Goal: Transaction & Acquisition: Obtain resource

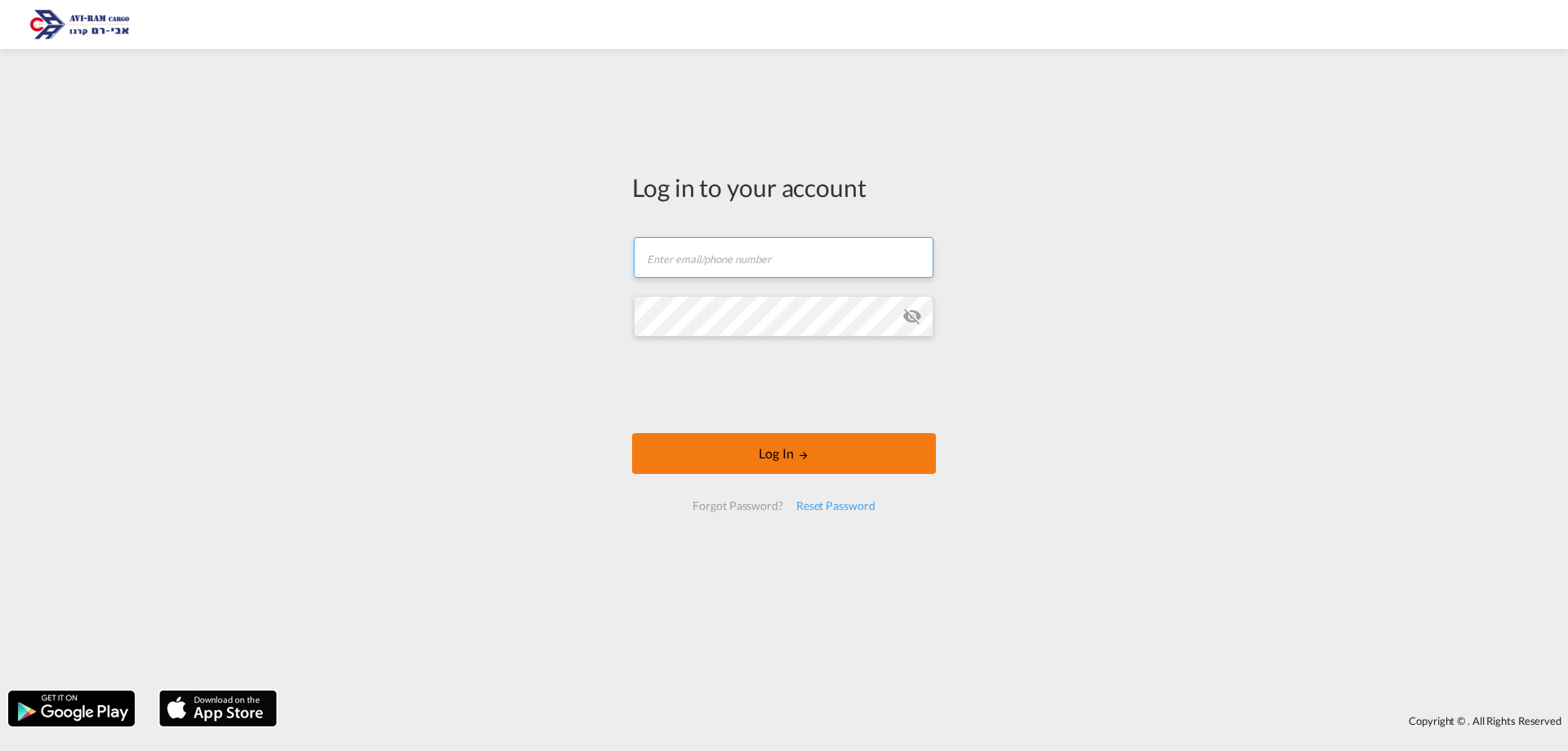
type input "[EMAIL_ADDRESS][DOMAIN_NAME]"
click at [782, 450] on button "Log In" at bounding box center [784, 453] width 304 height 41
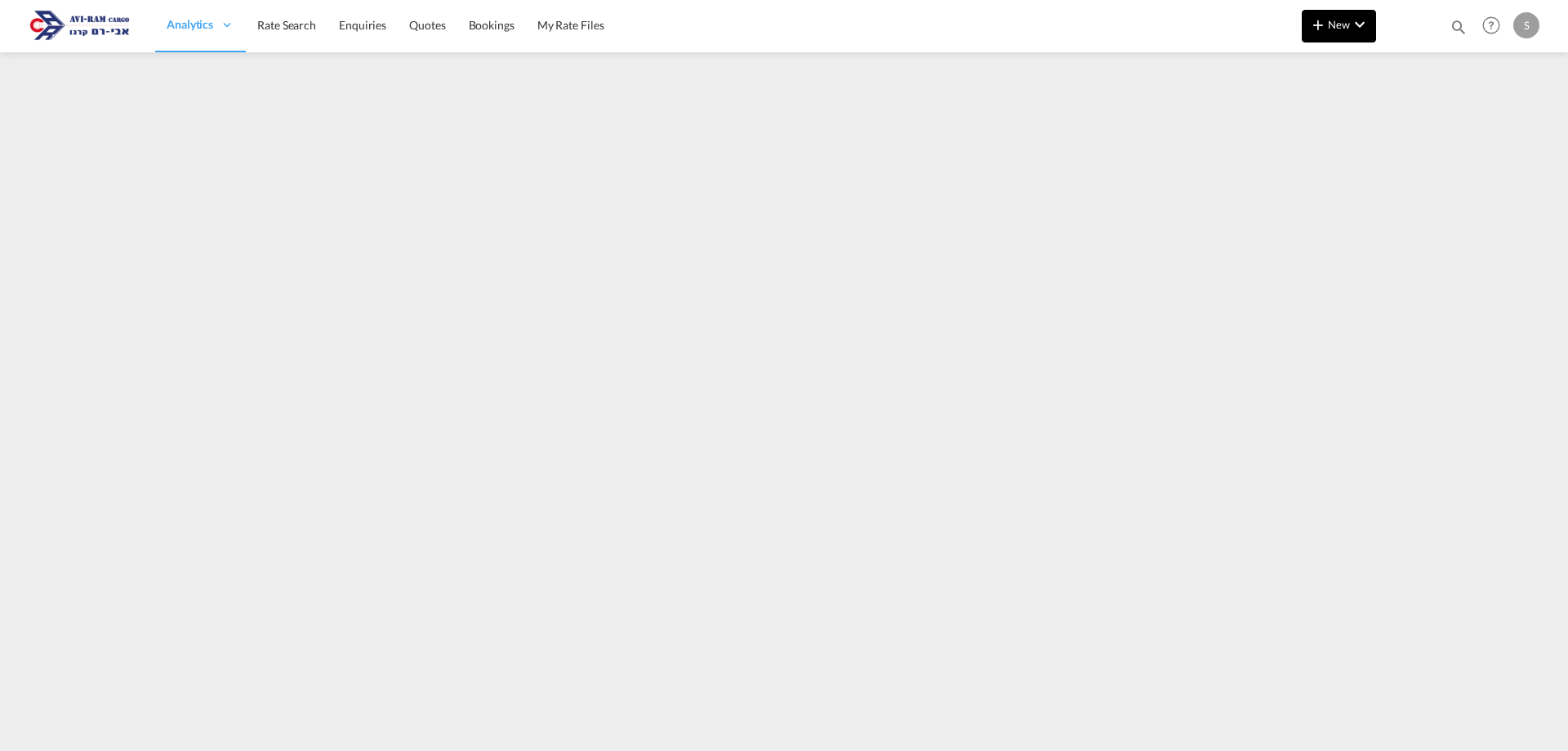
click at [1345, 20] on span "New" at bounding box center [1339, 24] width 61 height 13
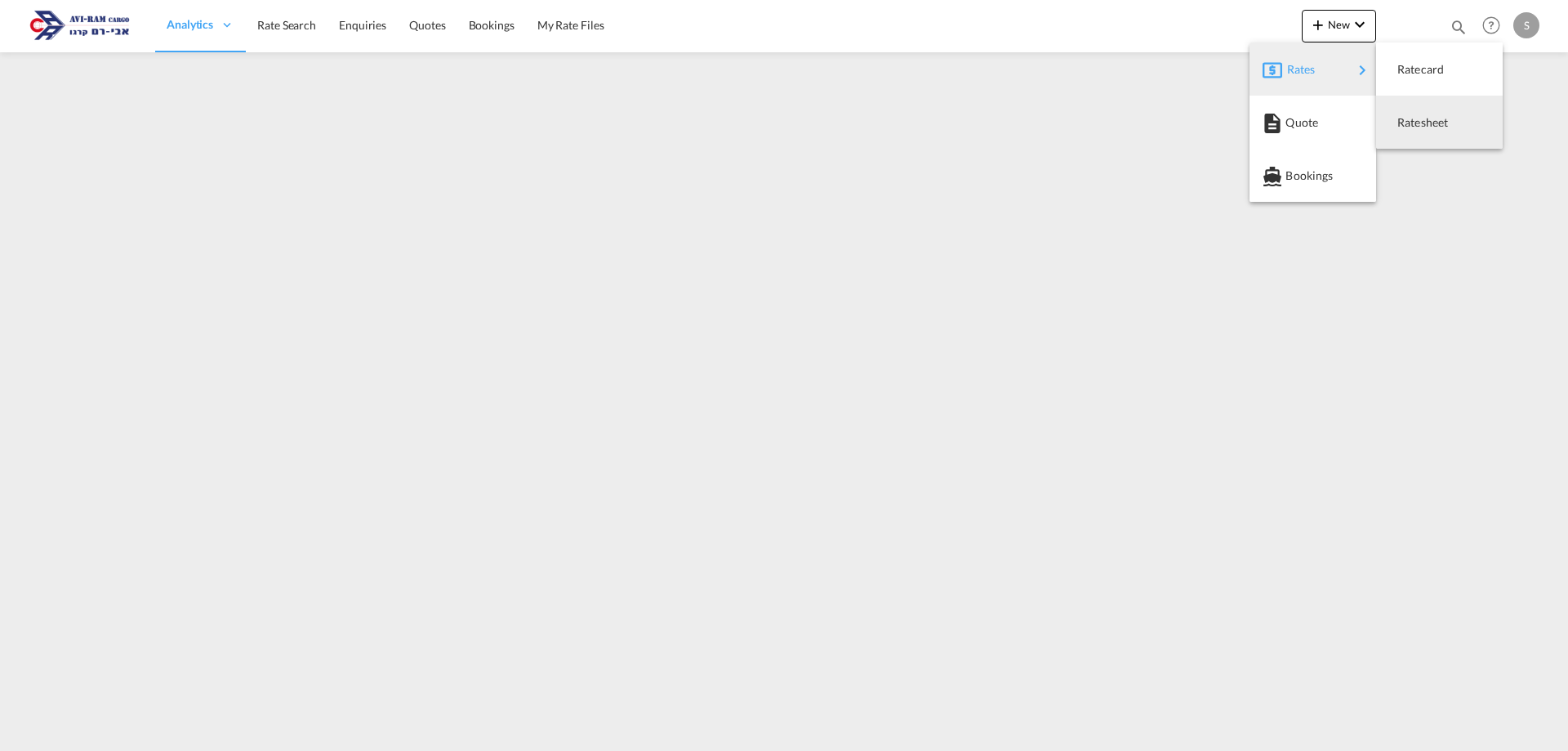
click at [1410, 120] on span "Ratesheet" at bounding box center [1406, 123] width 18 height 33
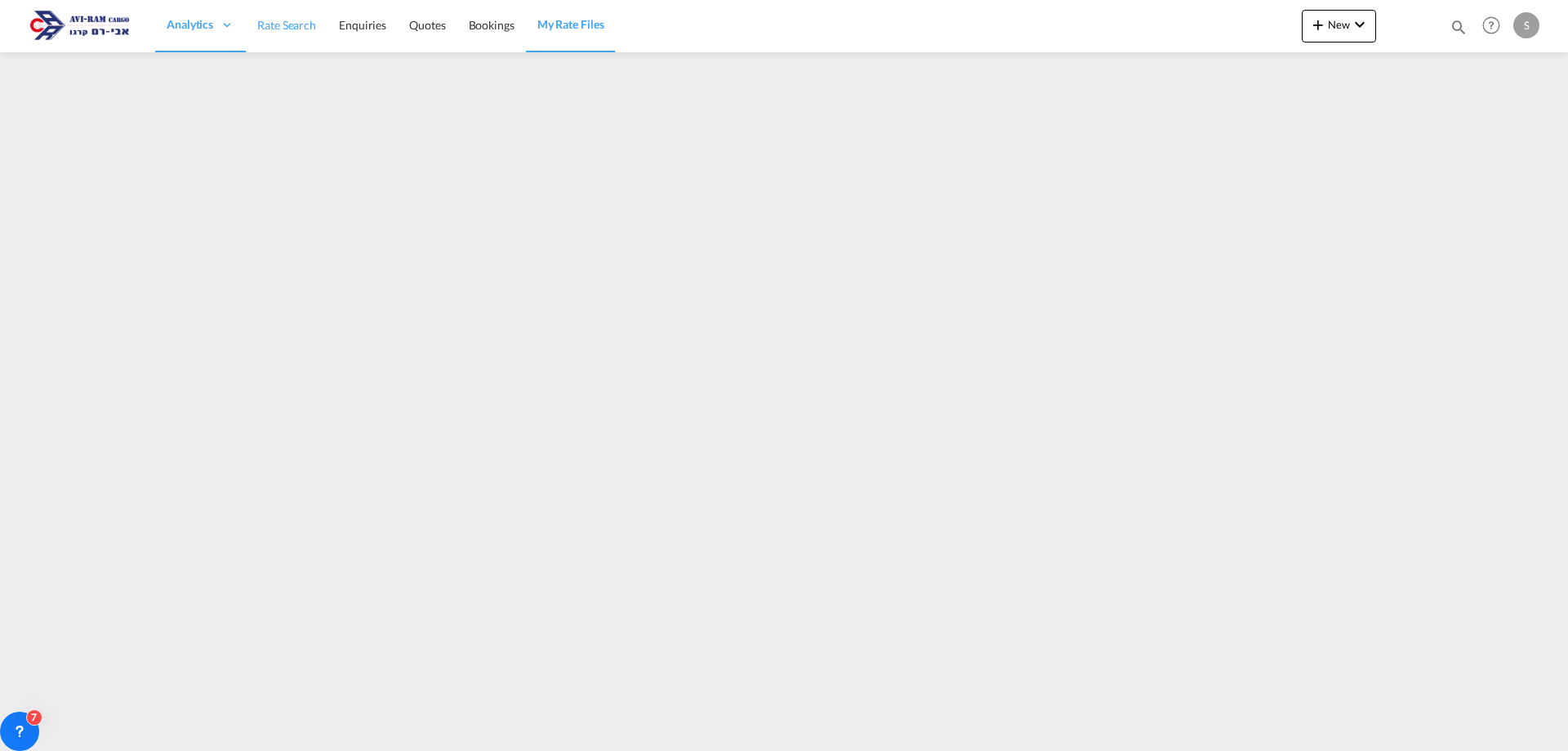
click at [276, 31] on span "Rate Search" at bounding box center [287, 25] width 59 height 14
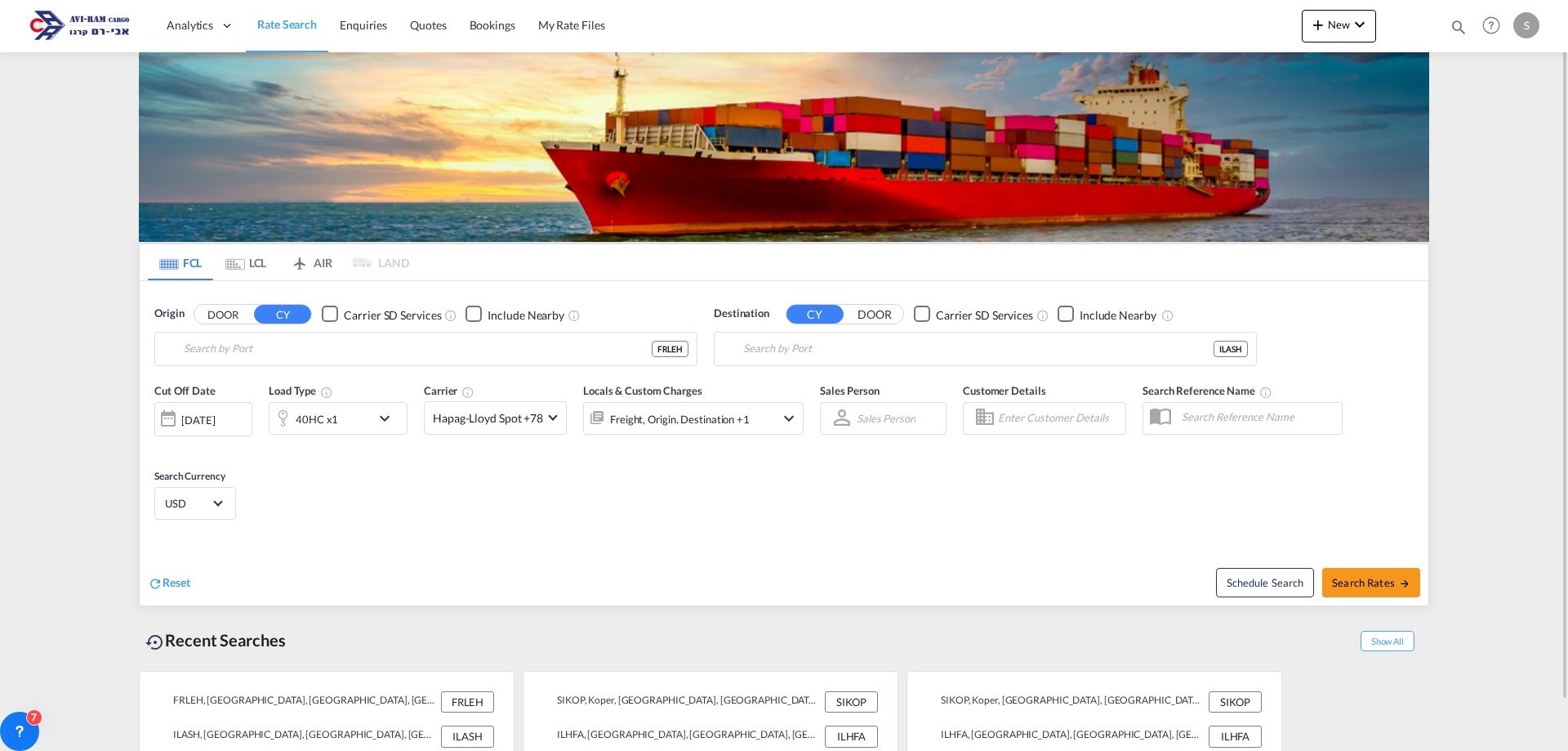
type input "[GEOGRAPHIC_DATA], [GEOGRAPHIC_DATA]"
type input "Ashdod, ILASH"
click at [259, 265] on md-tab-item "LCL" at bounding box center [246, 262] width 66 height 36
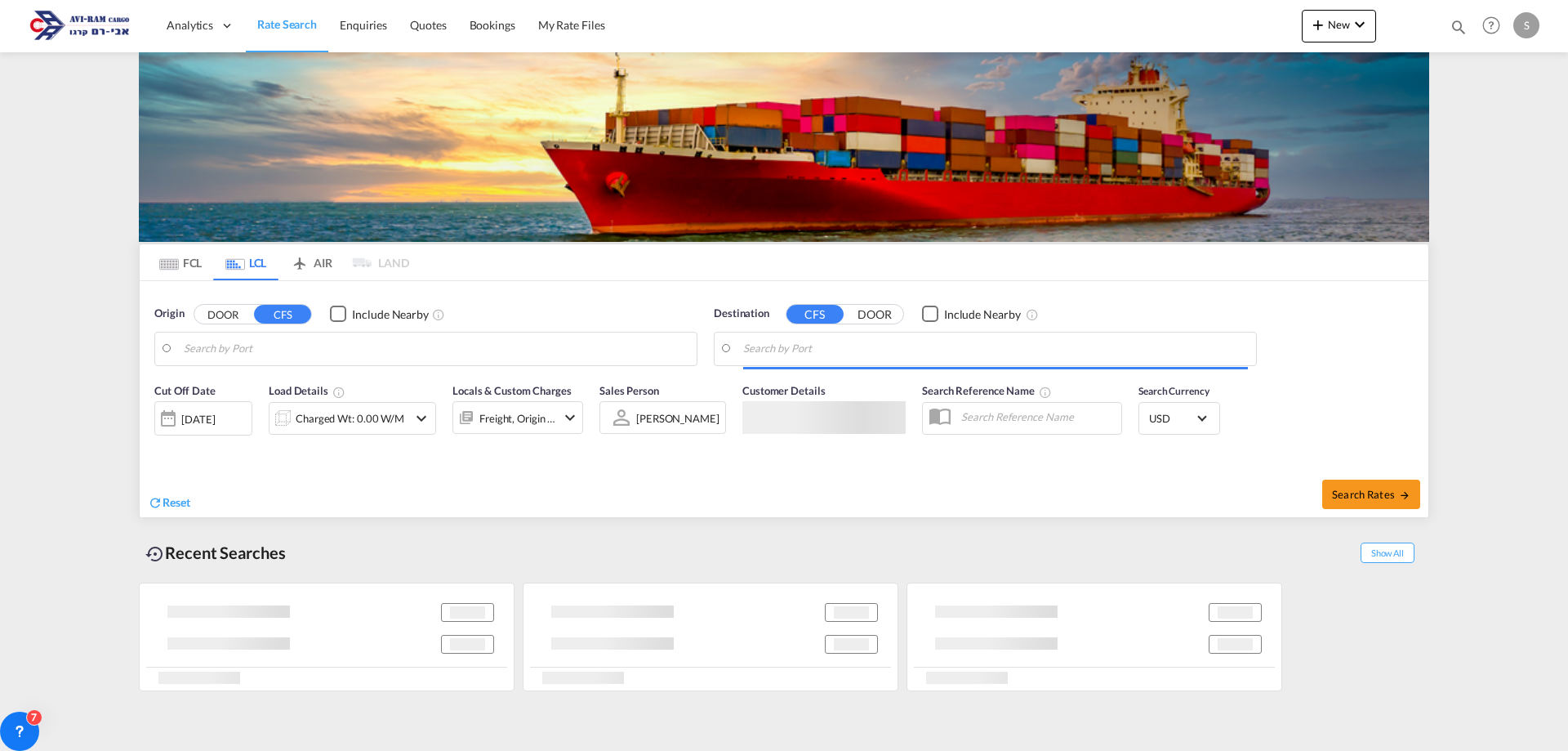
type input "[GEOGRAPHIC_DATA], TRIST"
type input "Ashdod, ILASH"
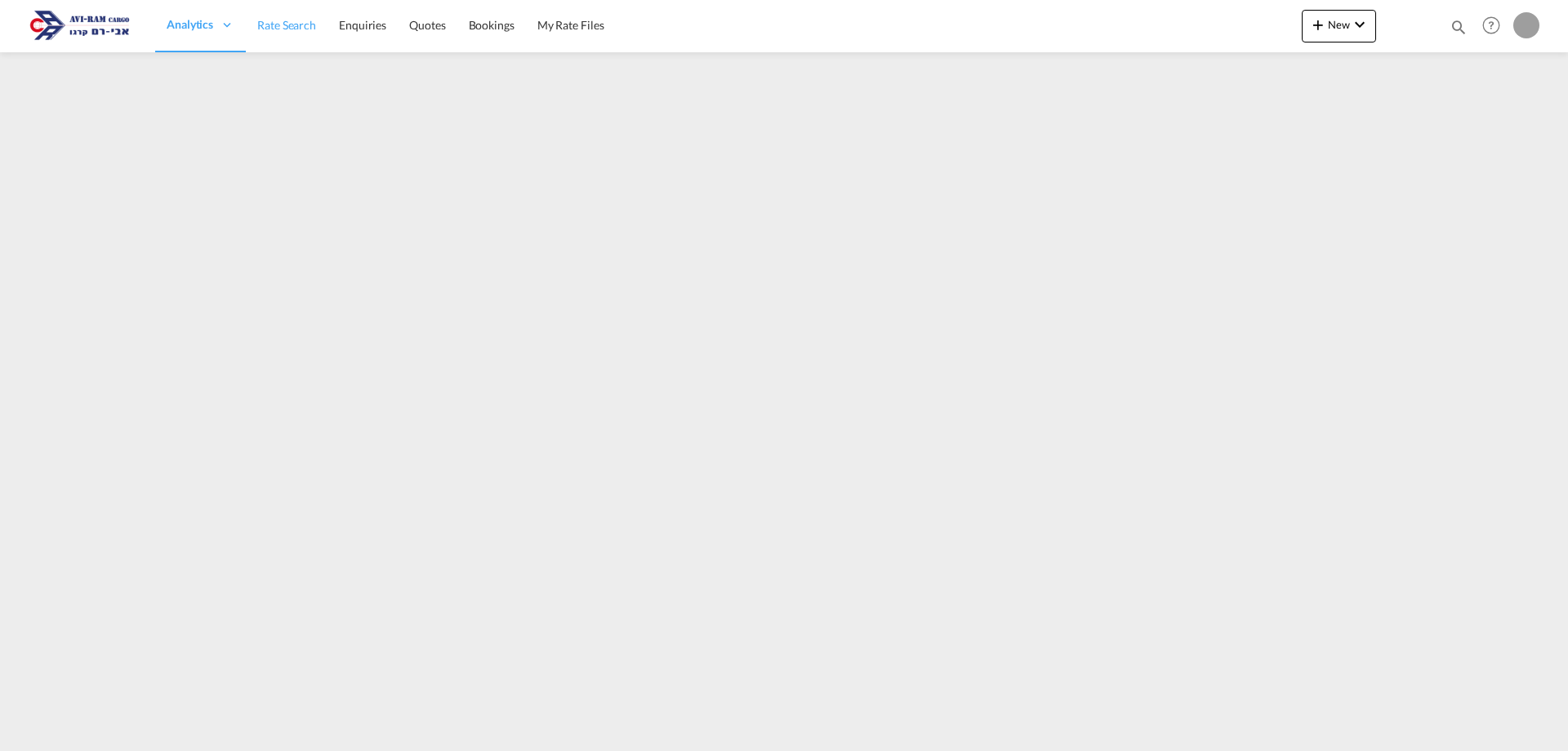
click at [278, 27] on span "Rate Search" at bounding box center [287, 25] width 59 height 14
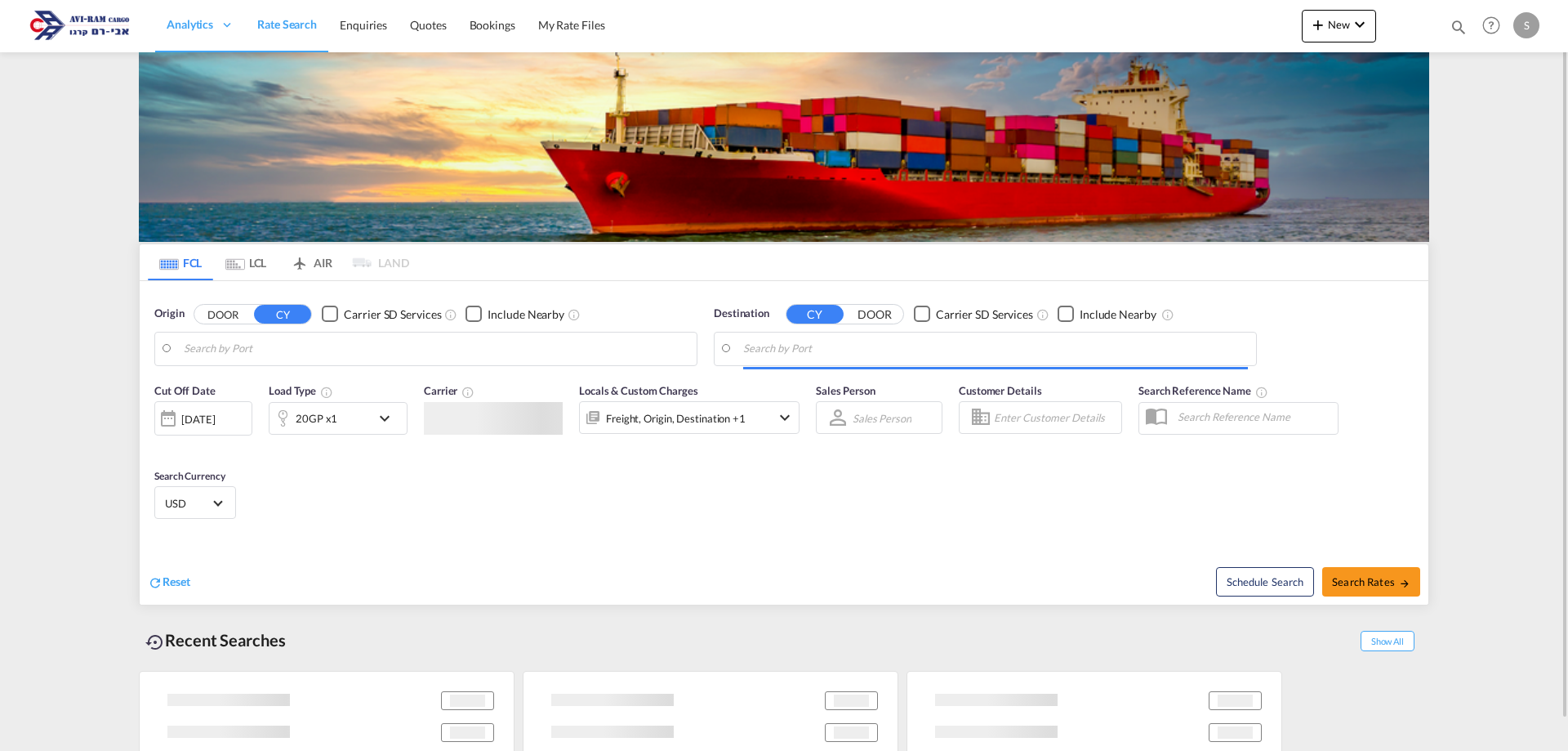
click at [255, 262] on md-tab-item "LCL" at bounding box center [246, 262] width 66 height 36
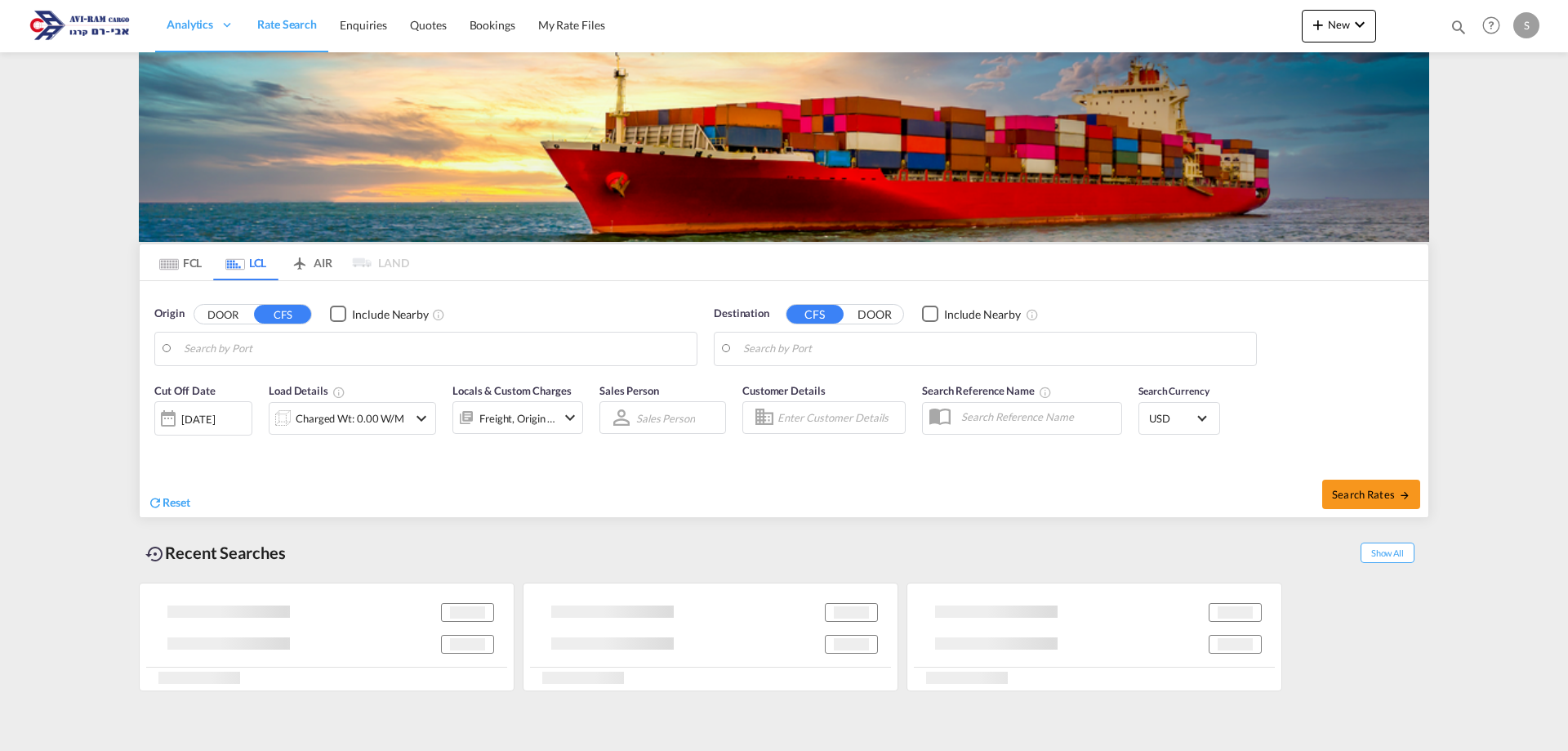
type input "[GEOGRAPHIC_DATA], TRIST"
type input "Ashdod, ILASH"
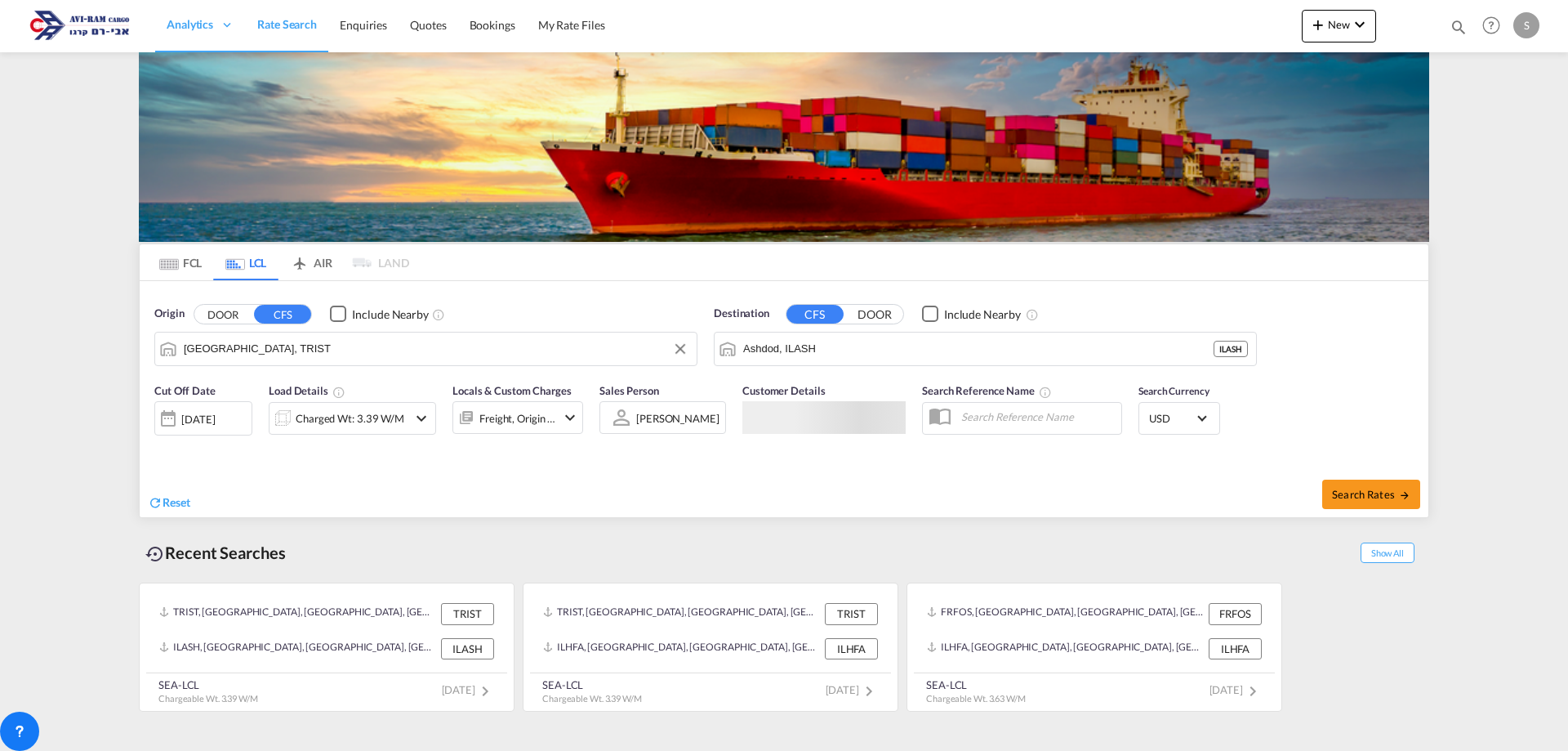
click at [272, 349] on input "[GEOGRAPHIC_DATA], TRIST" at bounding box center [437, 349] width 505 height 24
type input "י"
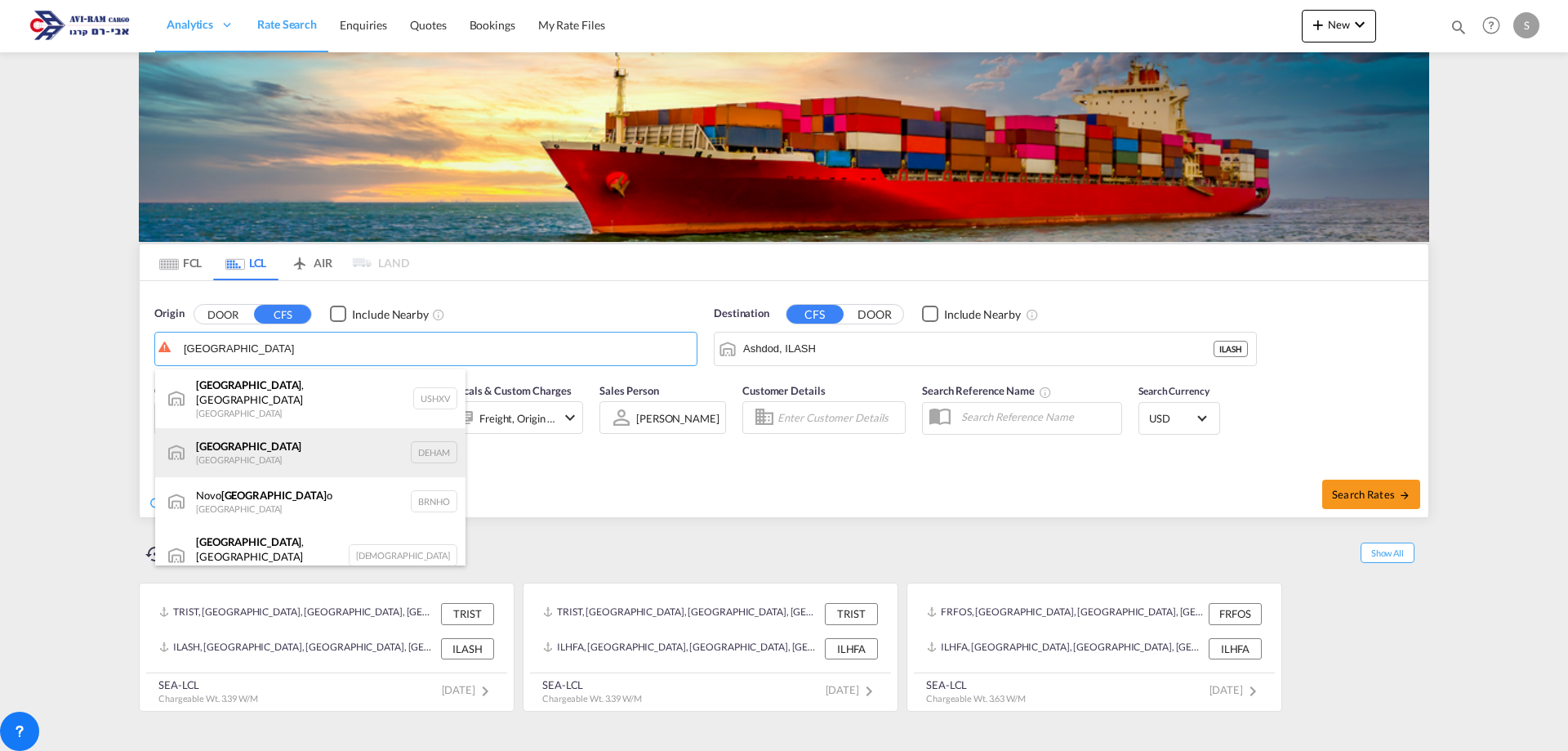
click at [279, 444] on div "[GEOGRAPHIC_DATA] [GEOGRAPHIC_DATA] DEHAM" at bounding box center [310, 453] width 310 height 49
type input "[GEOGRAPHIC_DATA], [GEOGRAPHIC_DATA]"
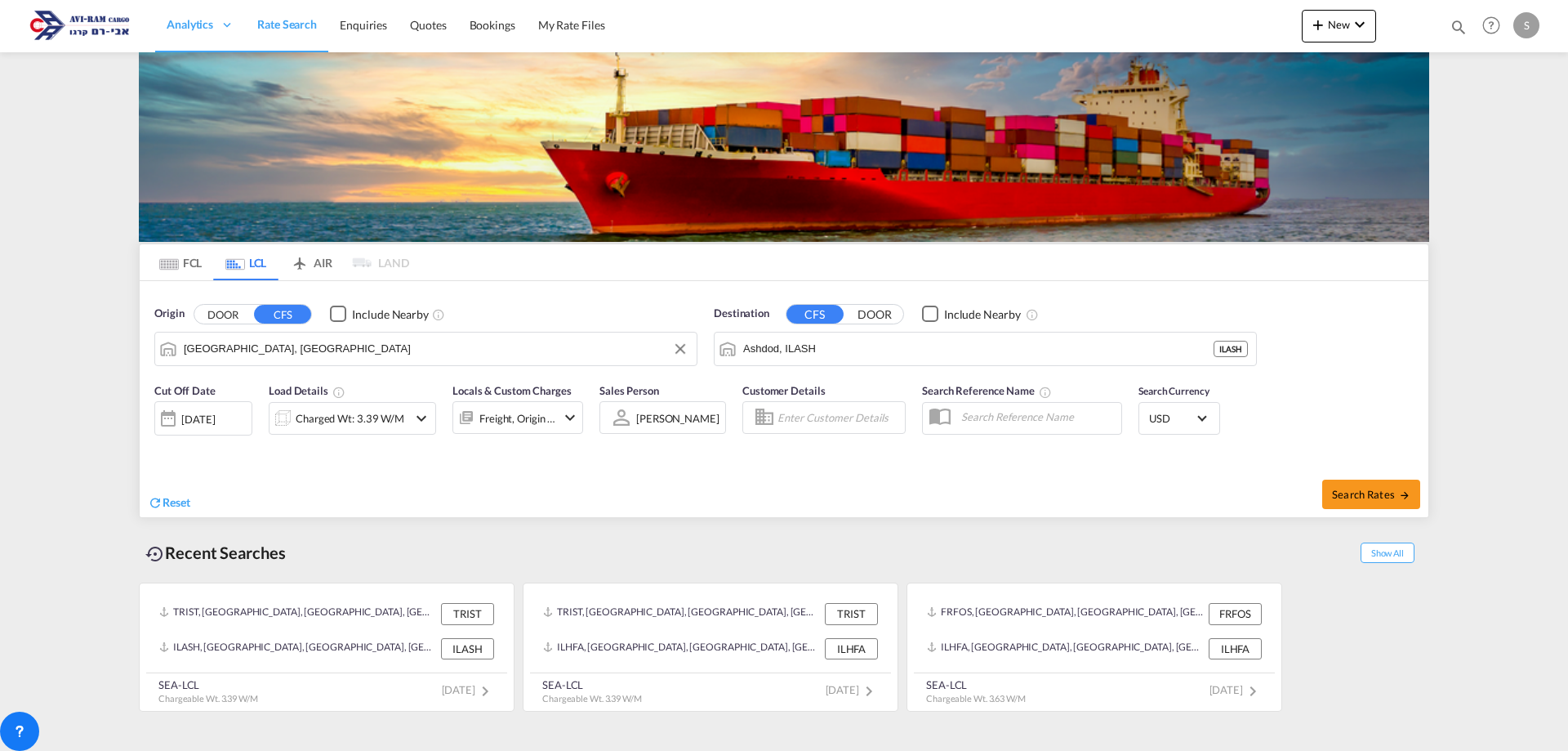
click at [381, 420] on div "Charged Wt: 3.39 W/M" at bounding box center [350, 418] width 109 height 22
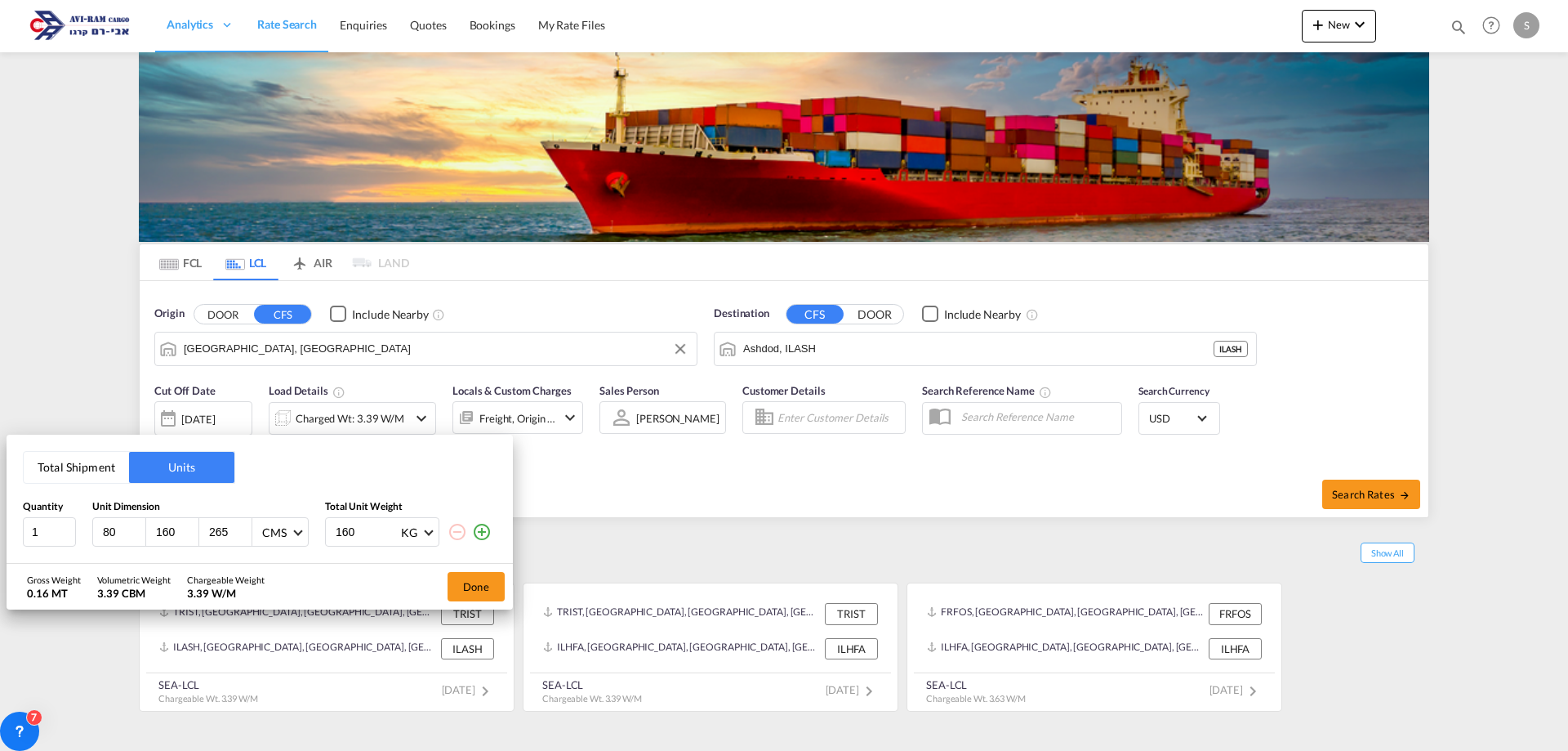
click at [72, 478] on button "Total Shipment" at bounding box center [76, 467] width 106 height 31
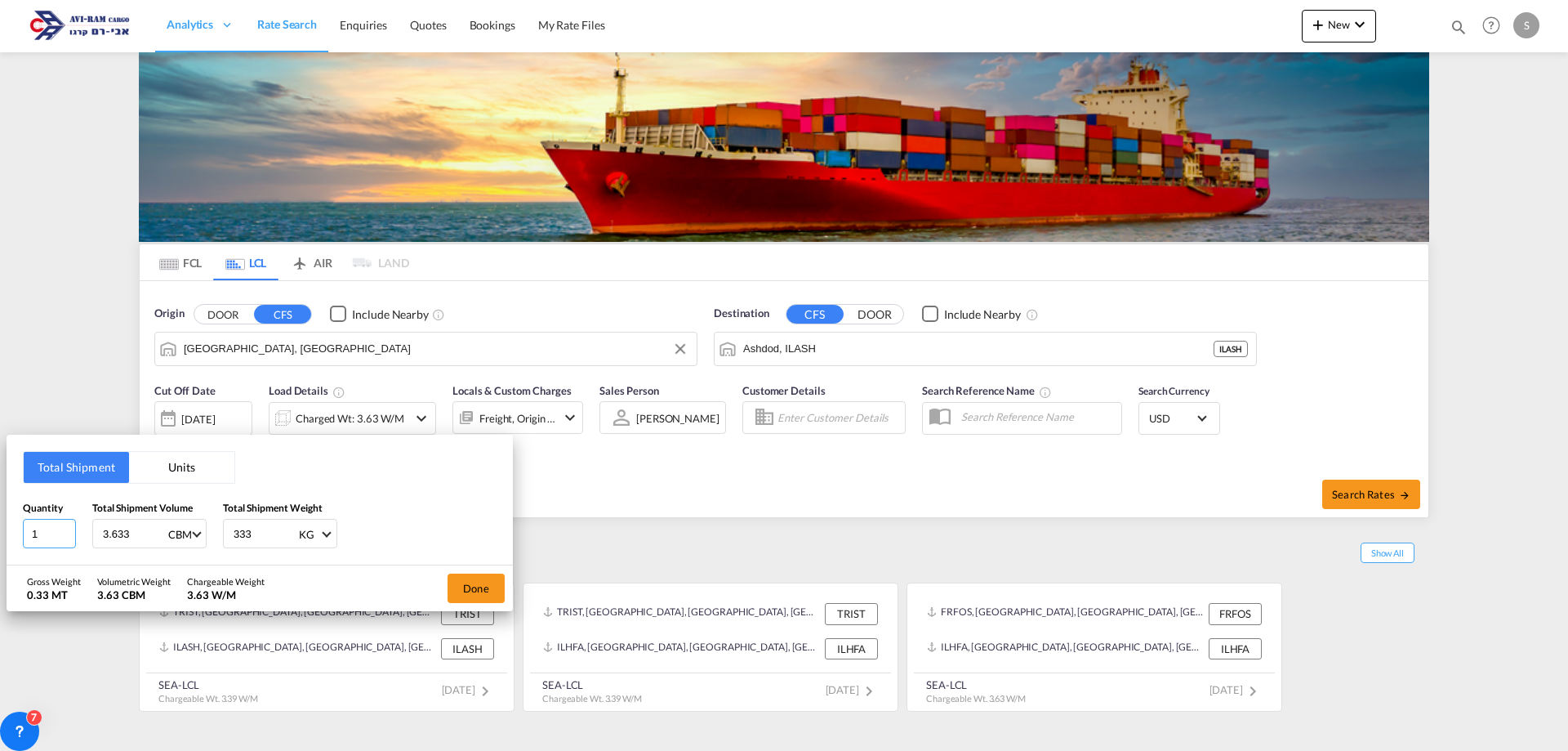
drag, startPoint x: 52, startPoint y: 536, endPoint x: -36, endPoint y: 515, distance: 90.5
click at [0, 515] on html "Analytics Dashboard Rate Search Enquiries Quotes Bookings" at bounding box center [784, 376] width 1568 height 751
type input "5"
type input "3"
type input "6.173"
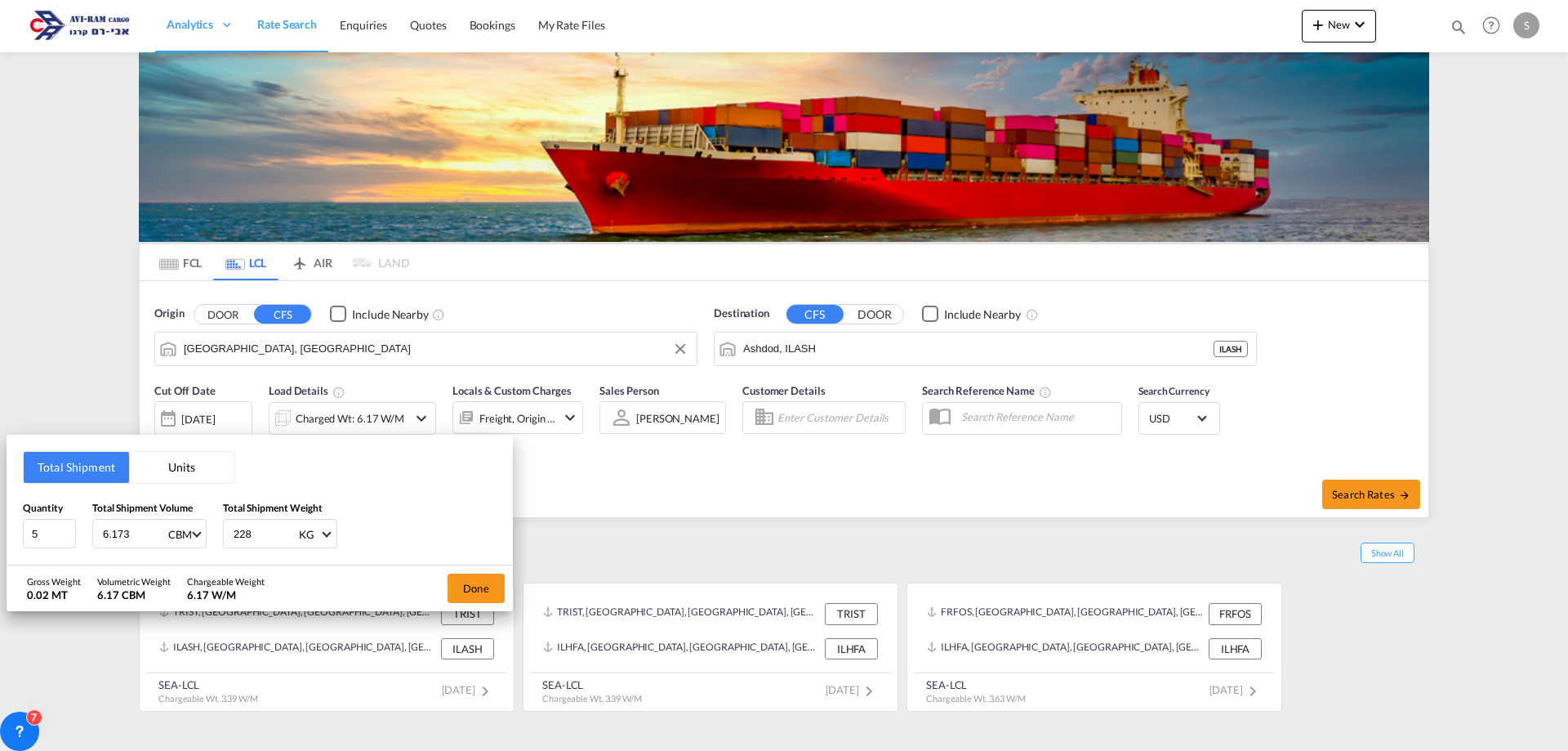
type input "2282"
click at [469, 591] on button "Done" at bounding box center [477, 588] width 57 height 29
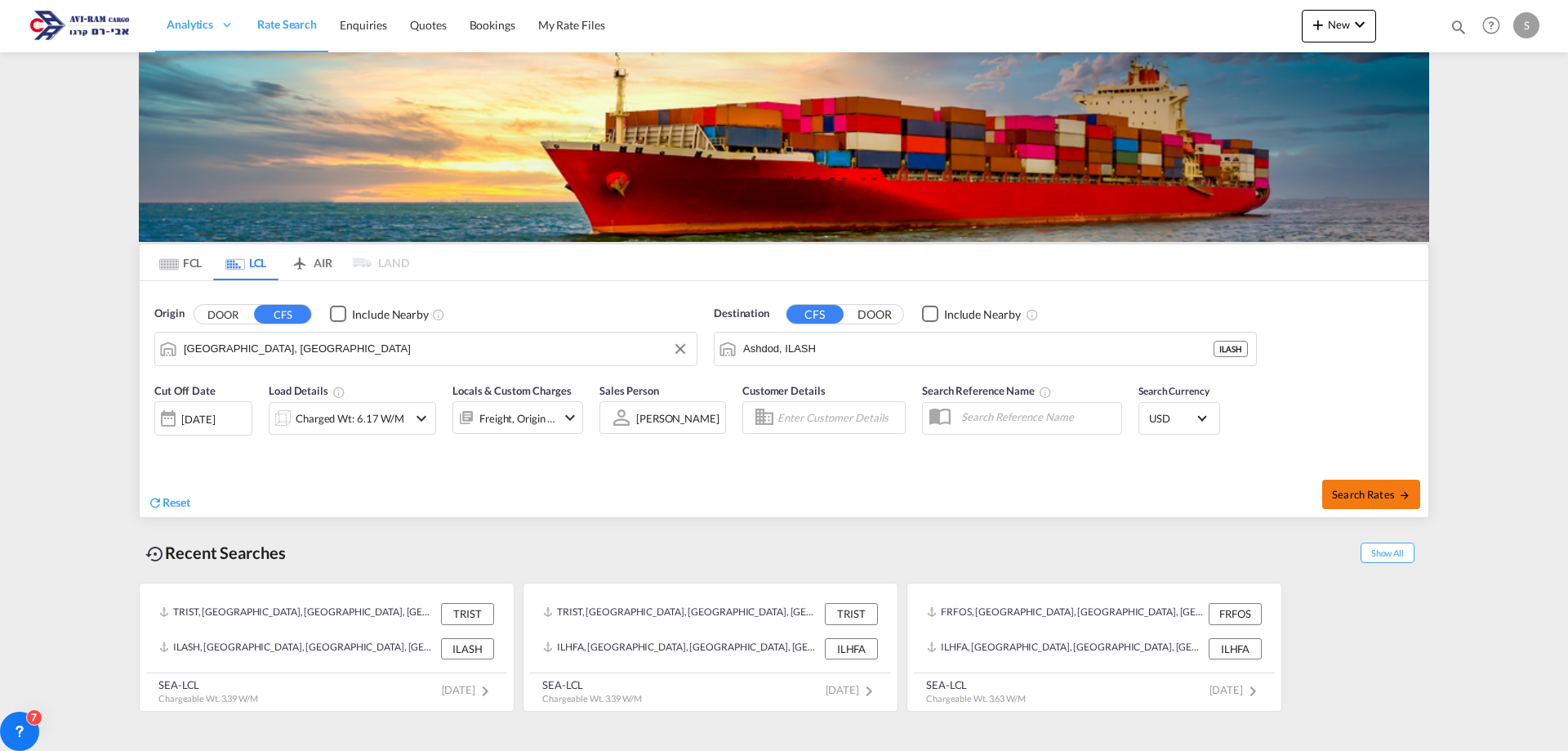
click at [1352, 504] on button "Search Rates" at bounding box center [1371, 494] width 98 height 29
type input "DEHAM to ILASH / 7 Sep 2025"
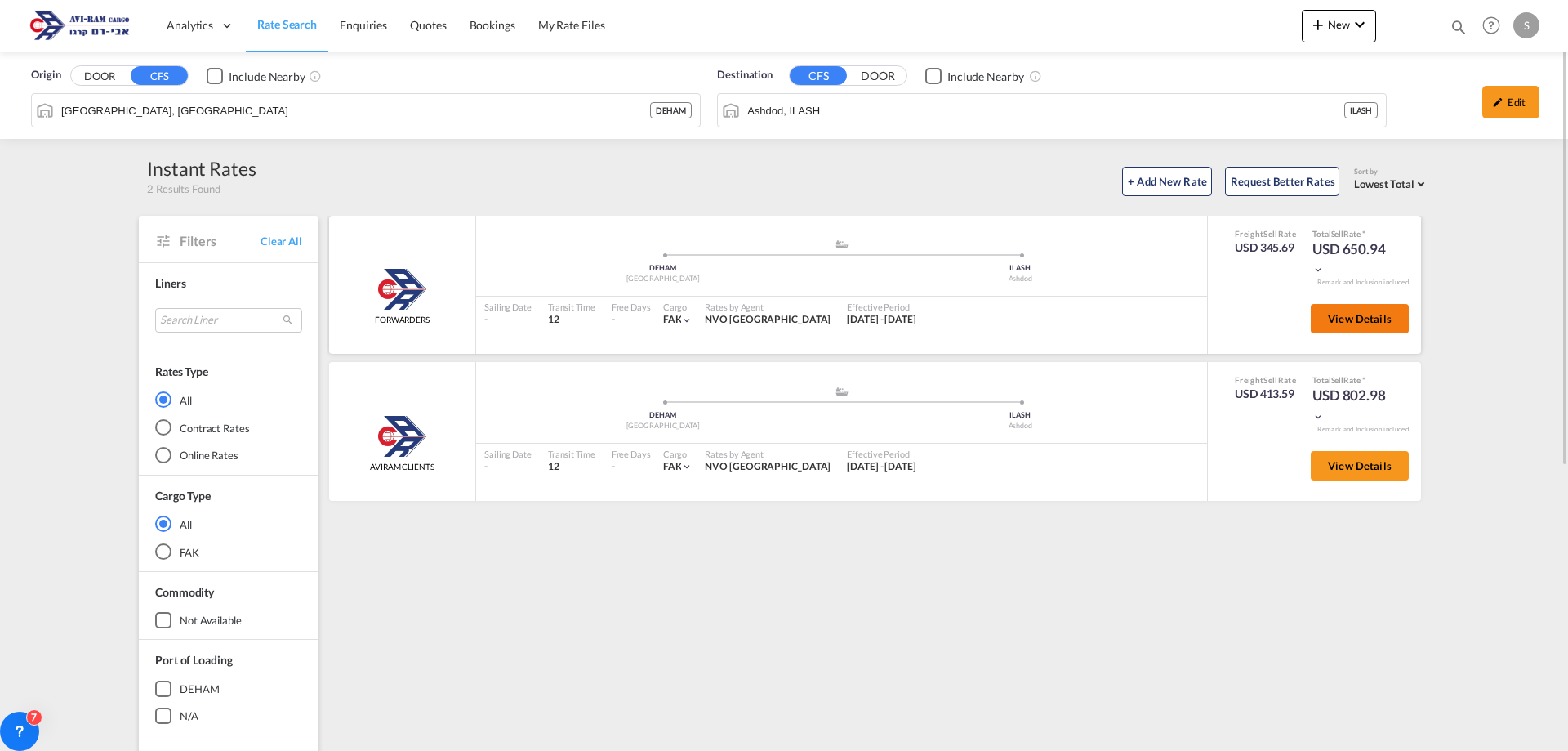
click at [1340, 322] on span "View Details" at bounding box center [1360, 318] width 64 height 13
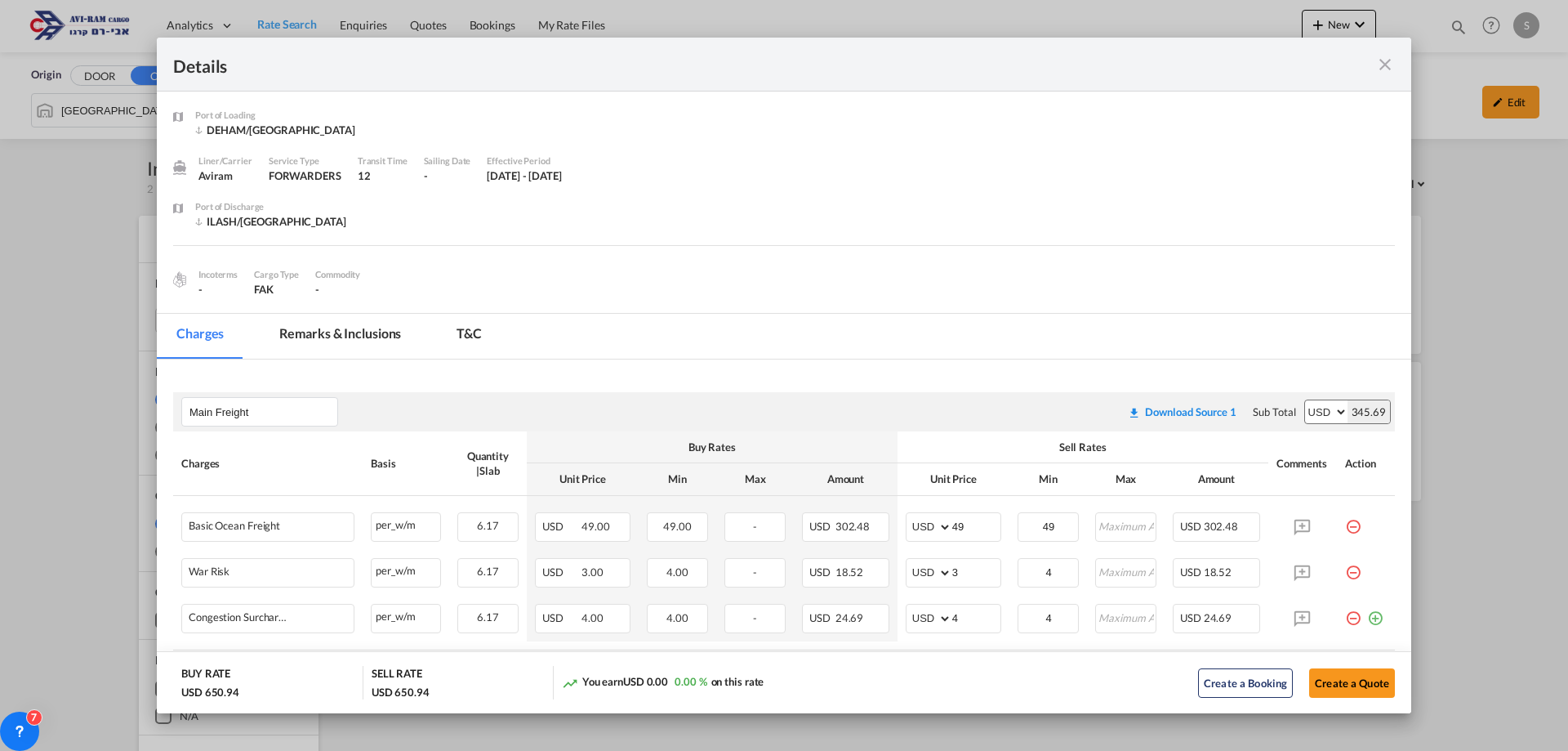
scroll to position [572, 0]
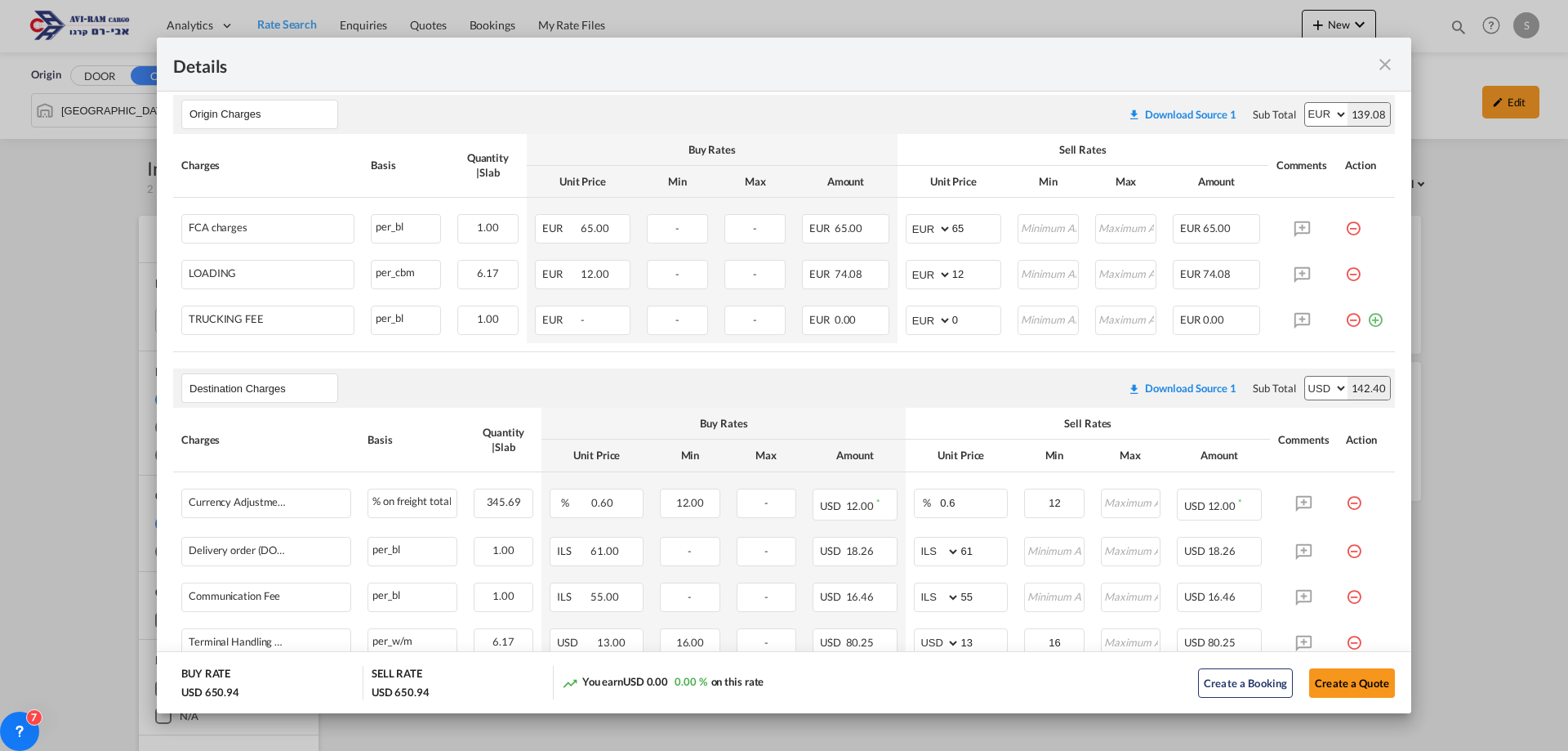
click at [1346, 322] on md-icon "icon-minus-circle-outline red-400-fg pt-7" at bounding box center [1354, 313] width 16 height 16
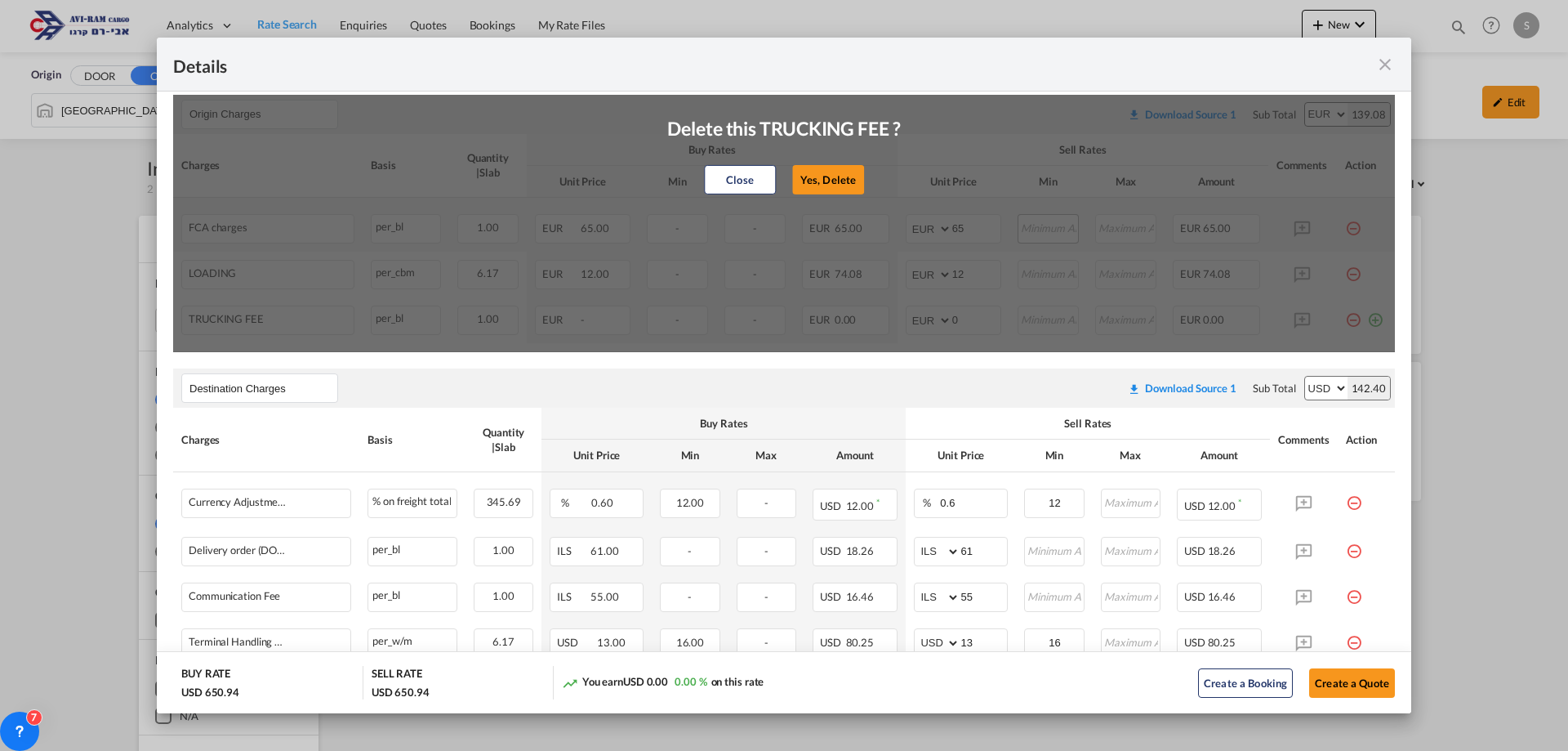
drag, startPoint x: 816, startPoint y: 186, endPoint x: 1020, endPoint y: 240, distance: 211.0
click at [816, 186] on button "Yes, Delete" at bounding box center [828, 180] width 72 height 29
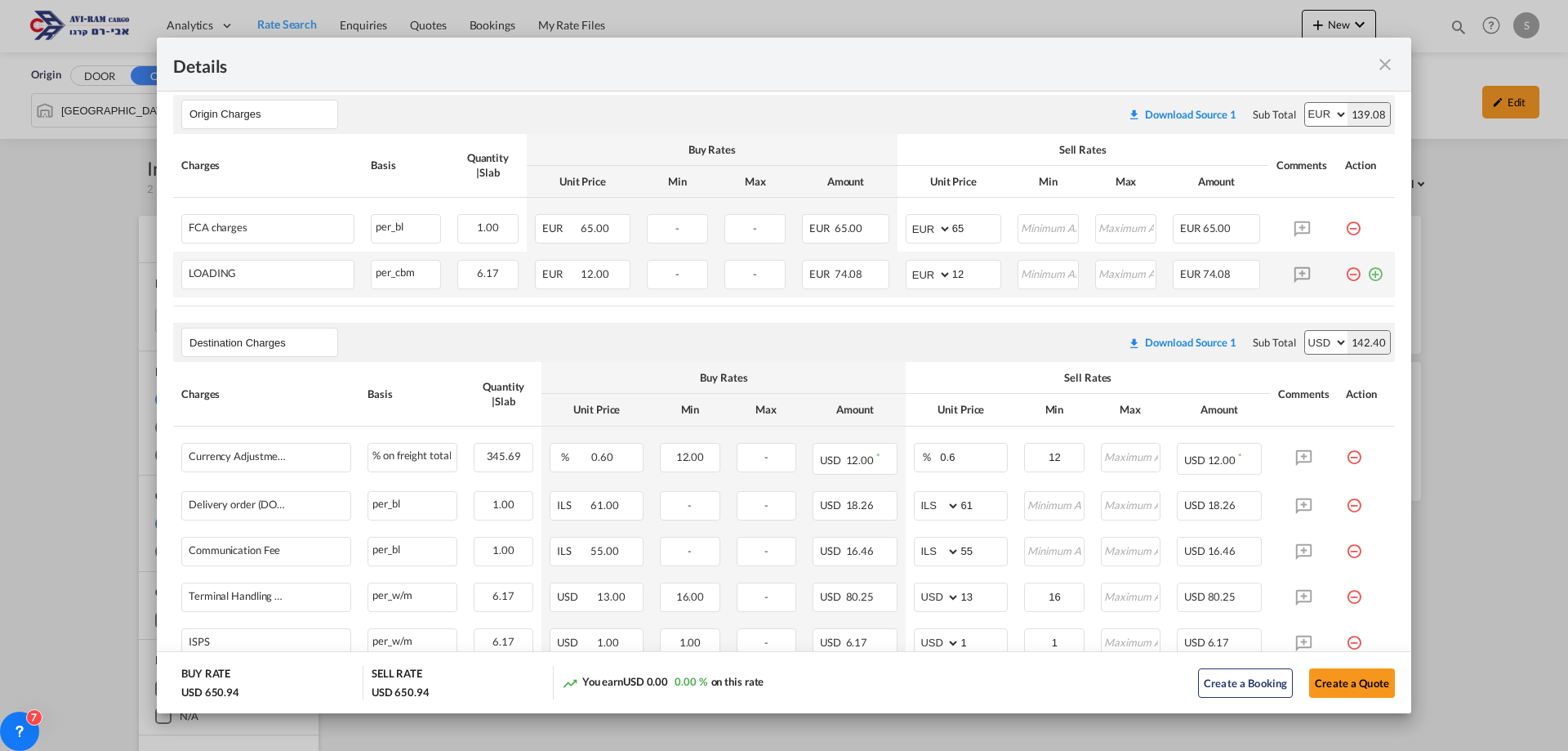
click at [1347, 275] on md-icon "icon-minus-circle-outline red-400-fg pt-7" at bounding box center [1354, 267] width 16 height 16
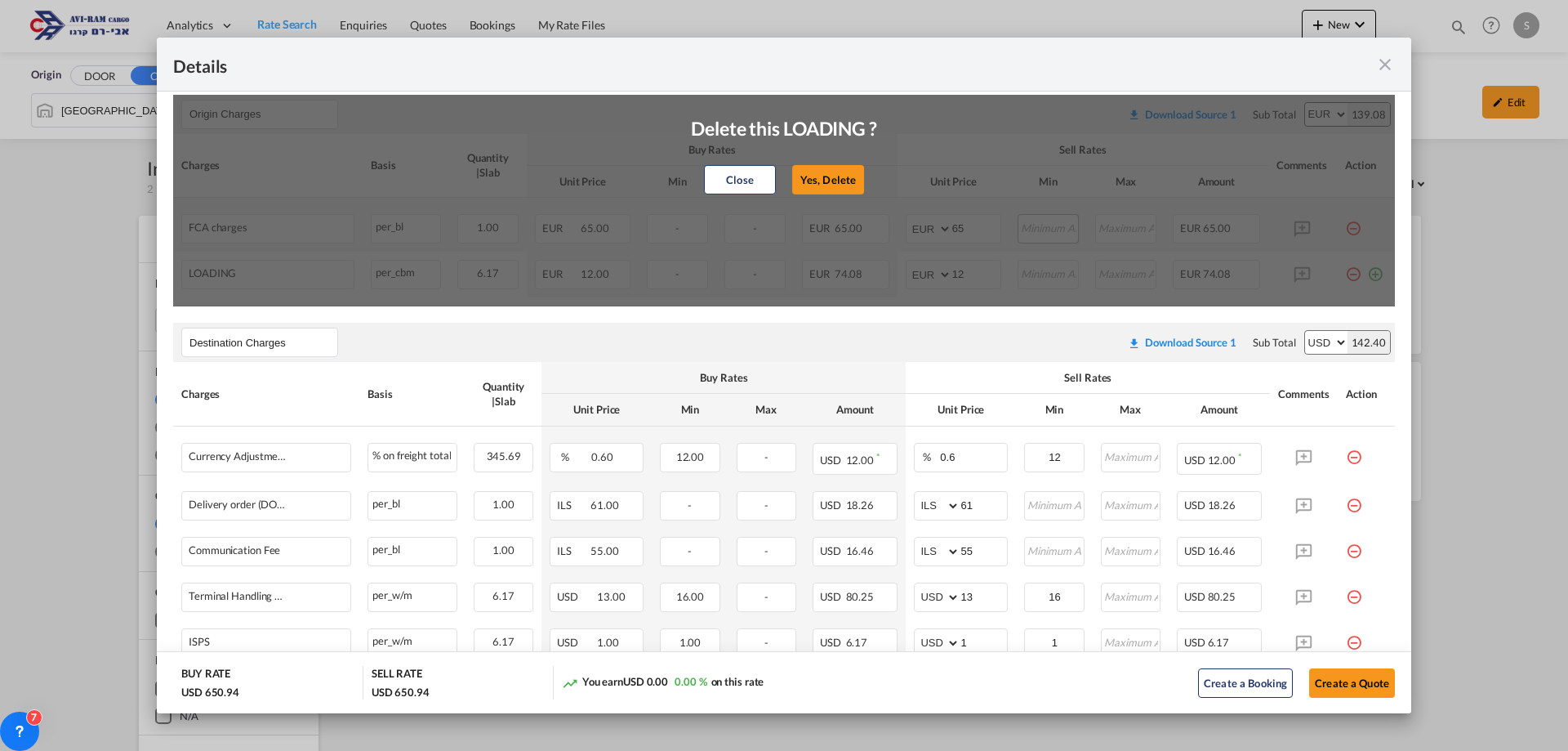
click at [825, 180] on button "Yes, Delete" at bounding box center [828, 180] width 72 height 29
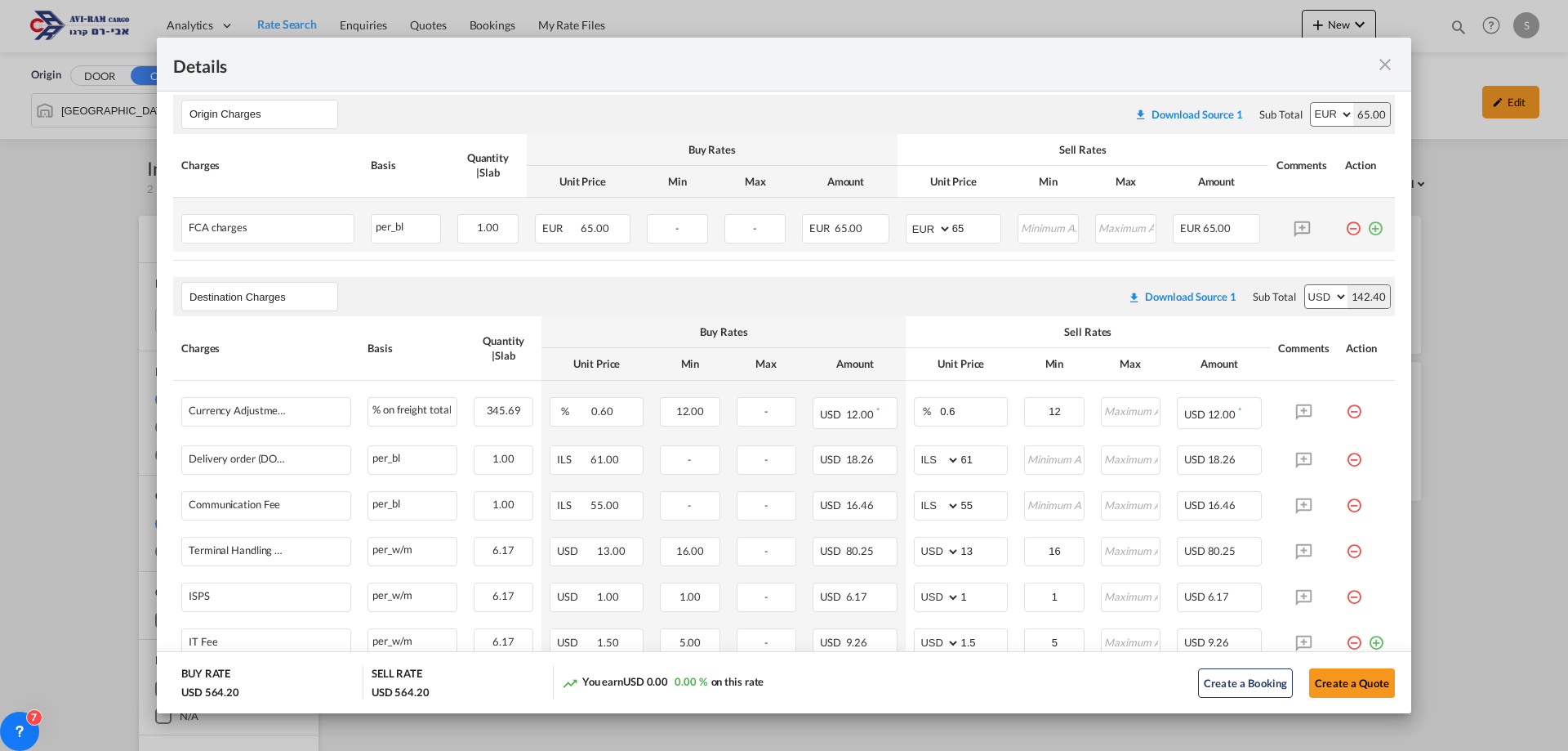
click at [1346, 225] on md-icon "icon-minus-circle-outline red-400-fg pt-7" at bounding box center [1354, 221] width 16 height 16
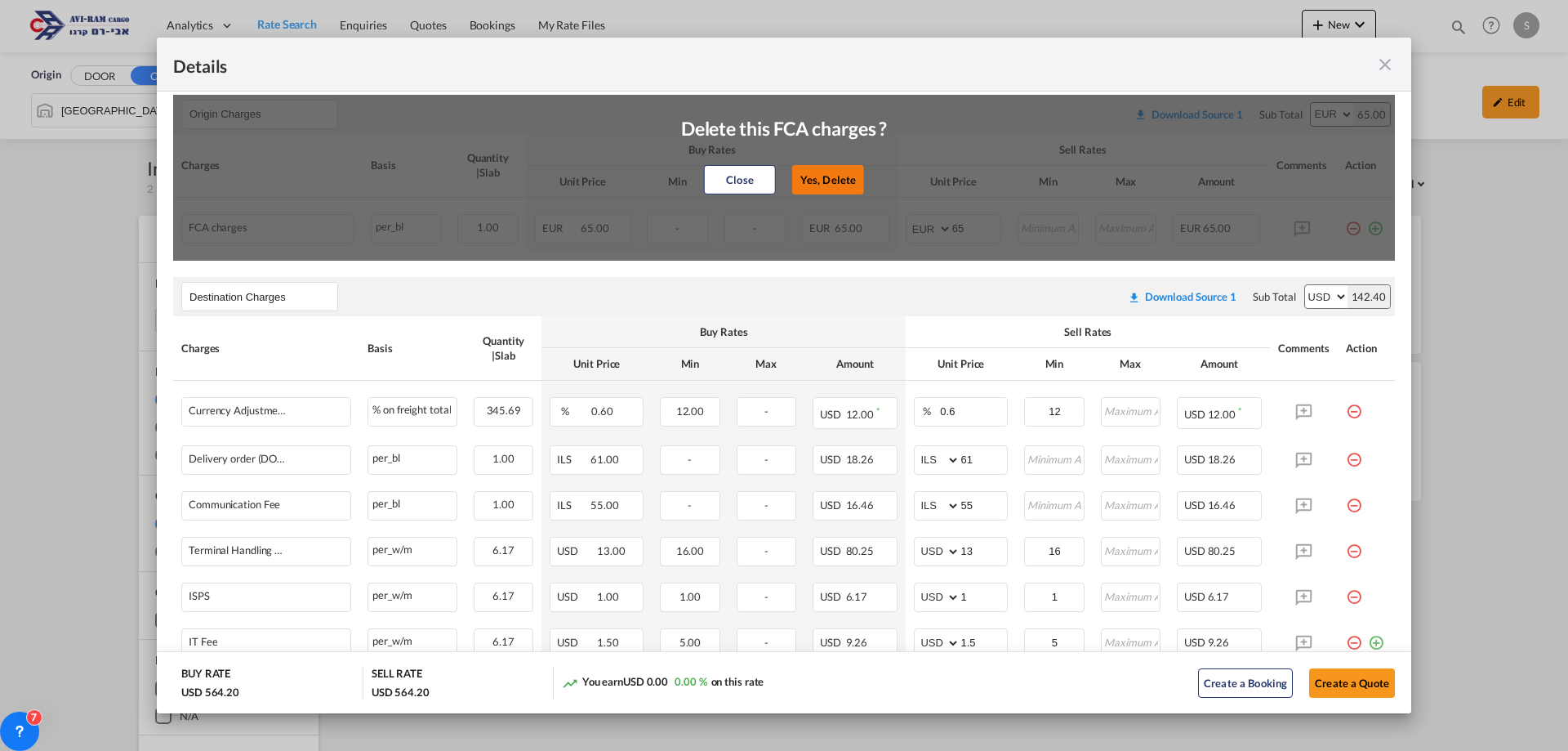
click at [827, 181] on button "Yes, Delete" at bounding box center [828, 180] width 72 height 29
type input "Destination Charges"
select select "string:USD"
type input "0.6"
type input "12"
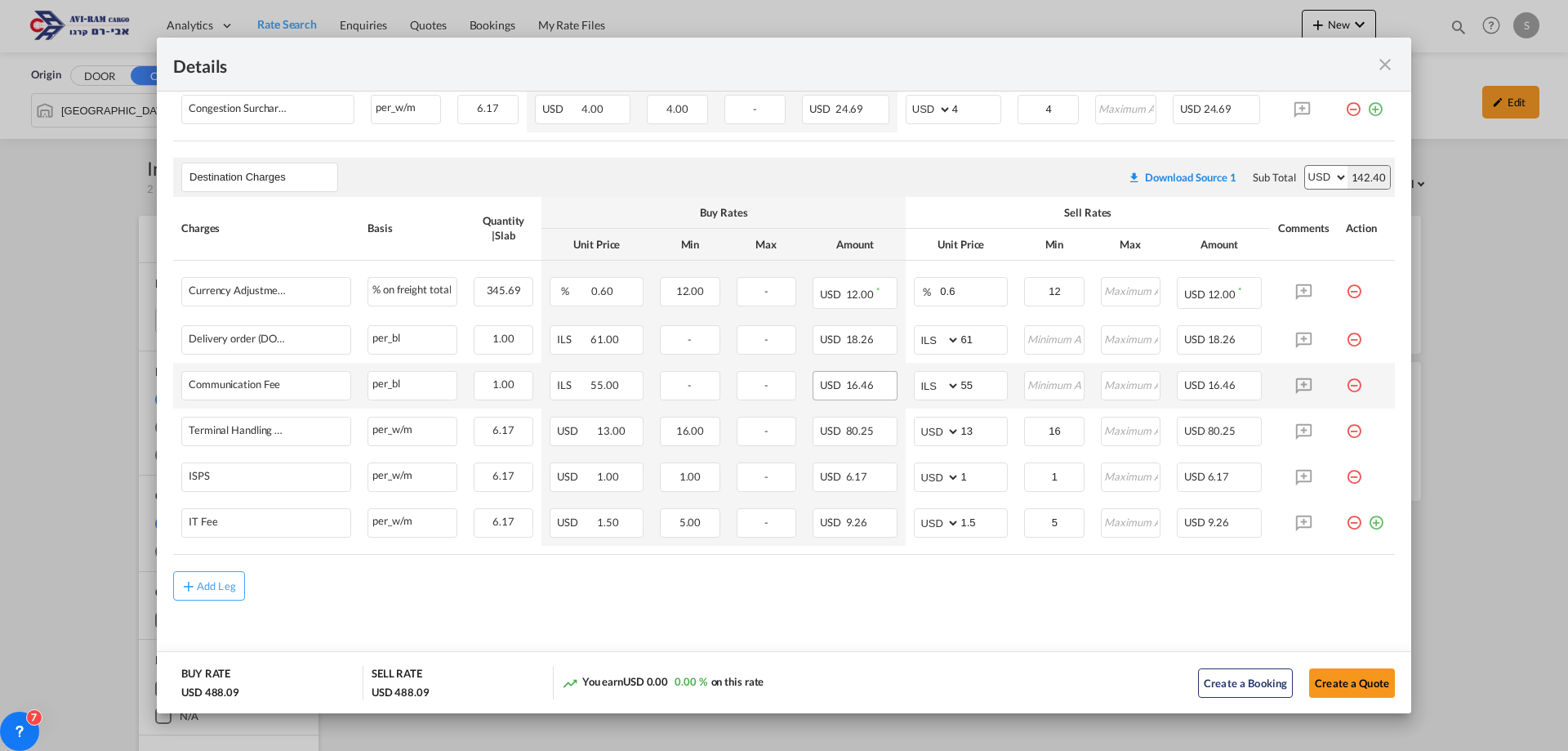
scroll to position [508, 0]
click at [190, 588] on md-icon "icon-plus md-link-fg s20" at bounding box center [189, 587] width 16 height 16
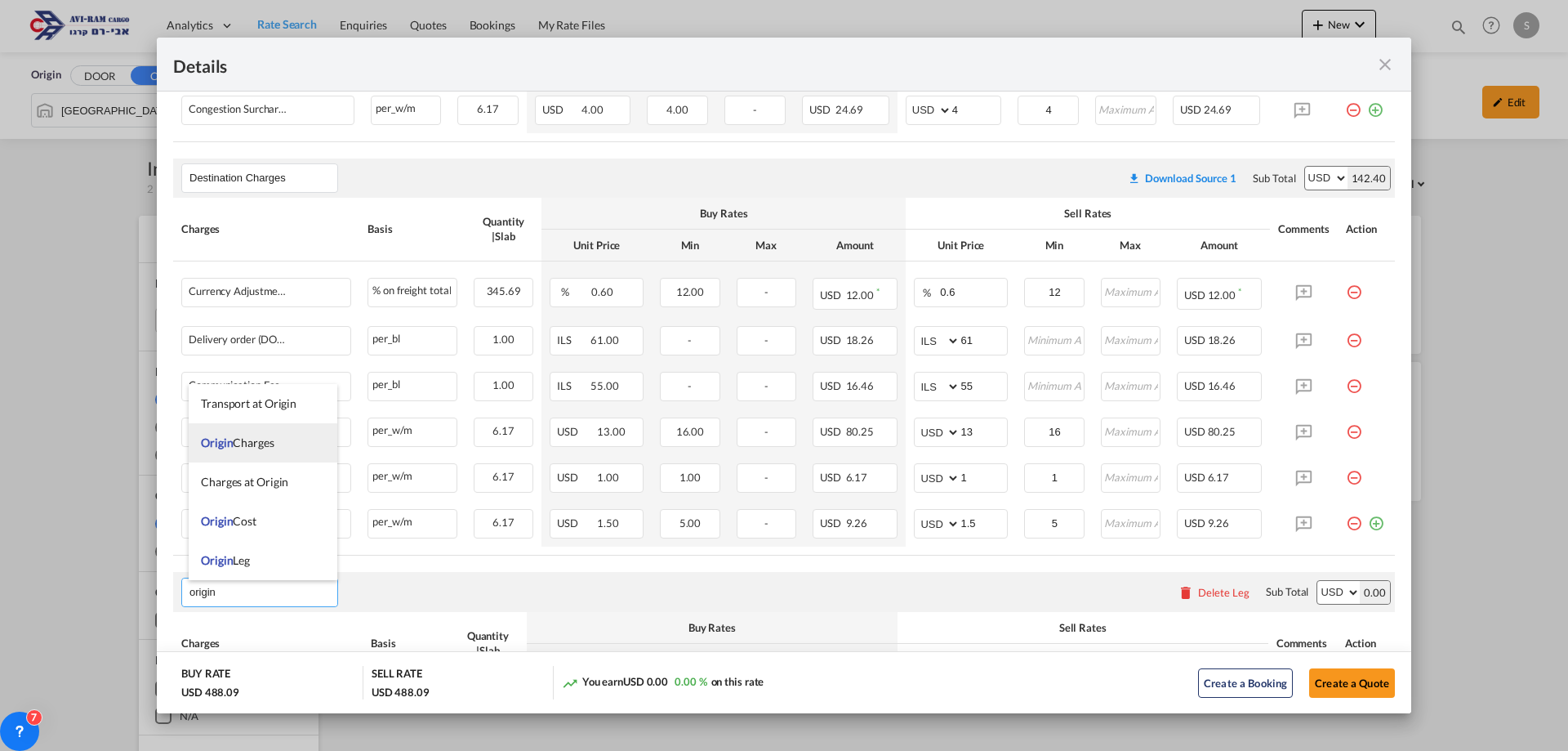
click at [304, 451] on li "Origin Charges" at bounding box center [263, 442] width 149 height 39
type input "Origin Charges"
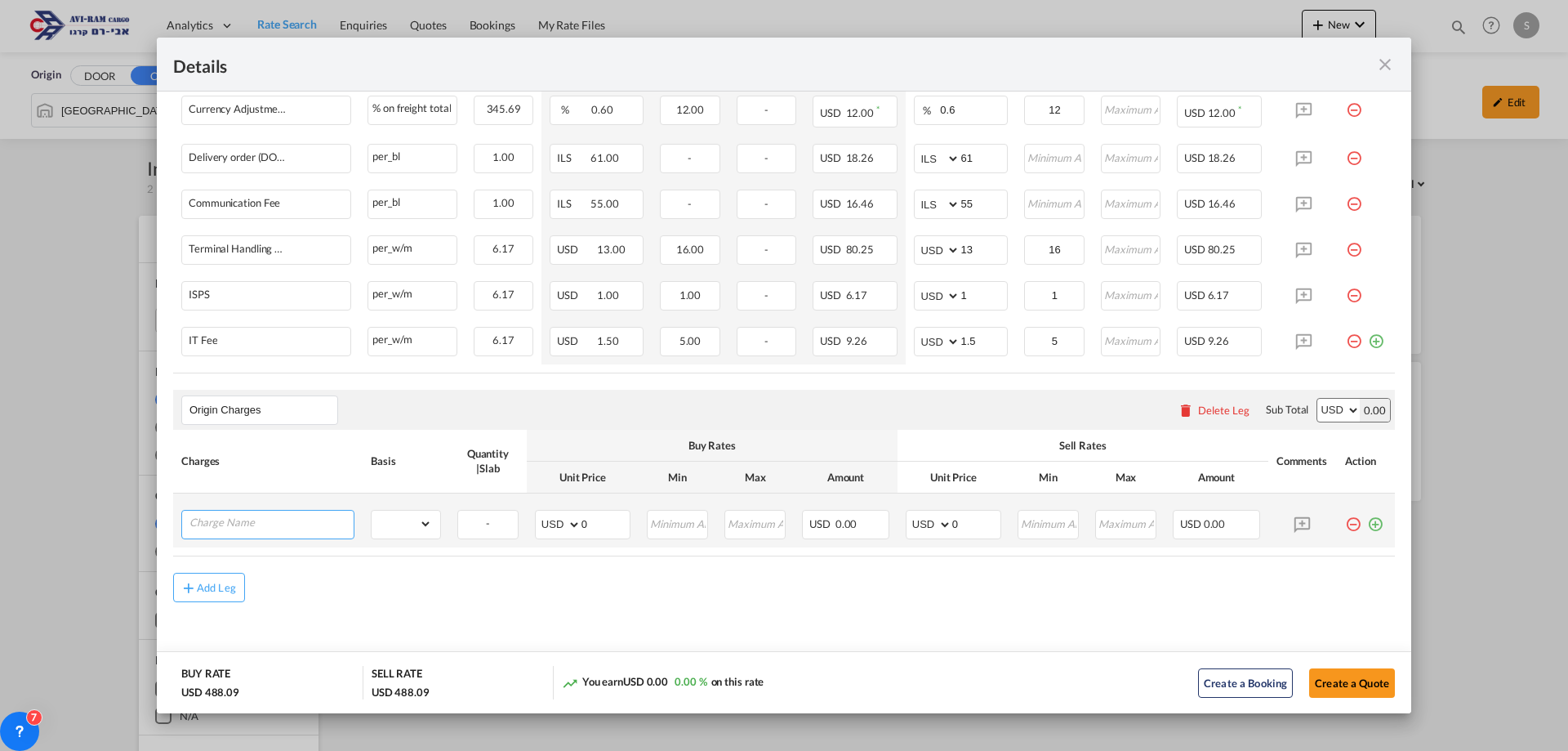
click at [284, 515] on input "Charge Name" at bounding box center [272, 523] width 164 height 24
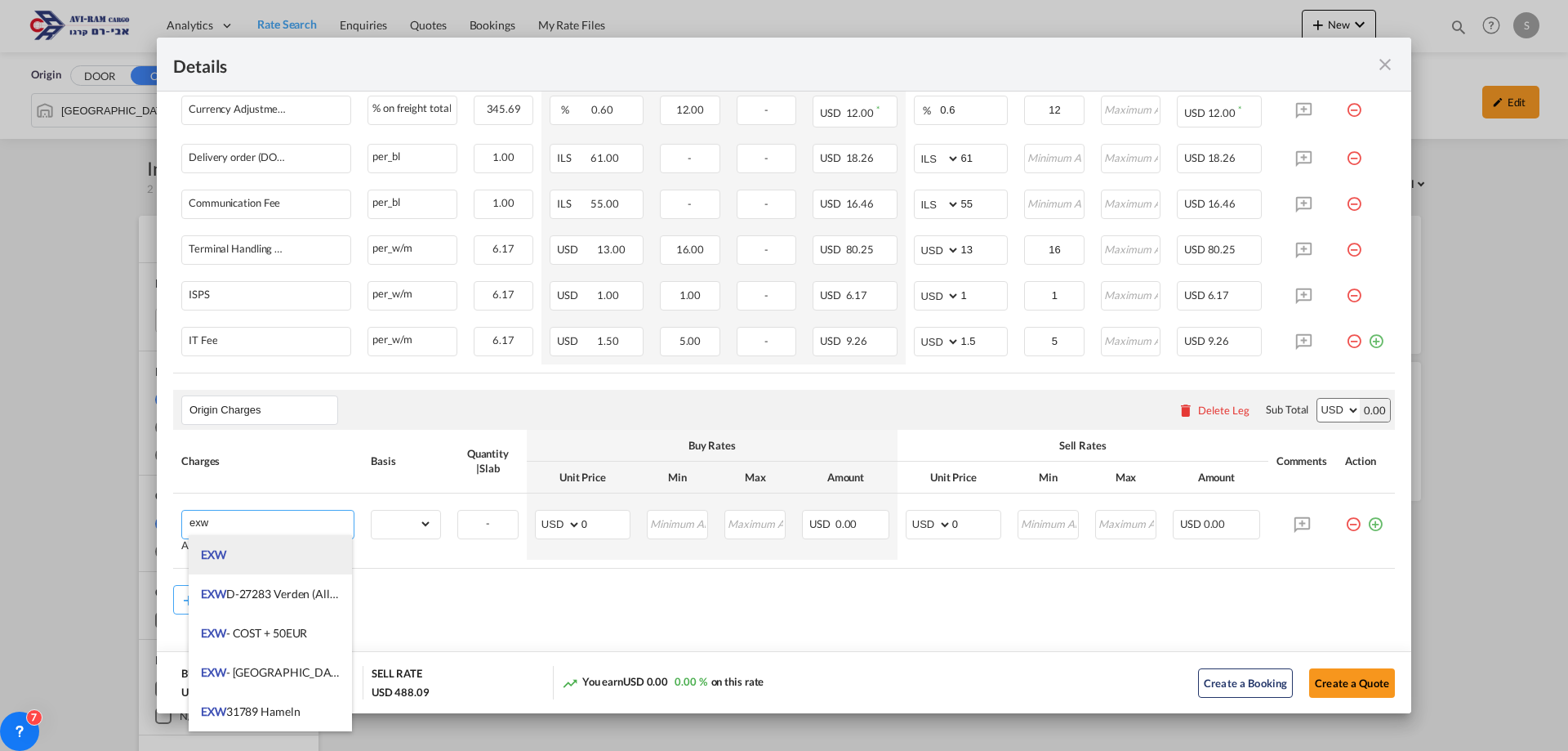
click at [266, 554] on li "EXW" at bounding box center [270, 555] width 163 height 39
type input "EXW"
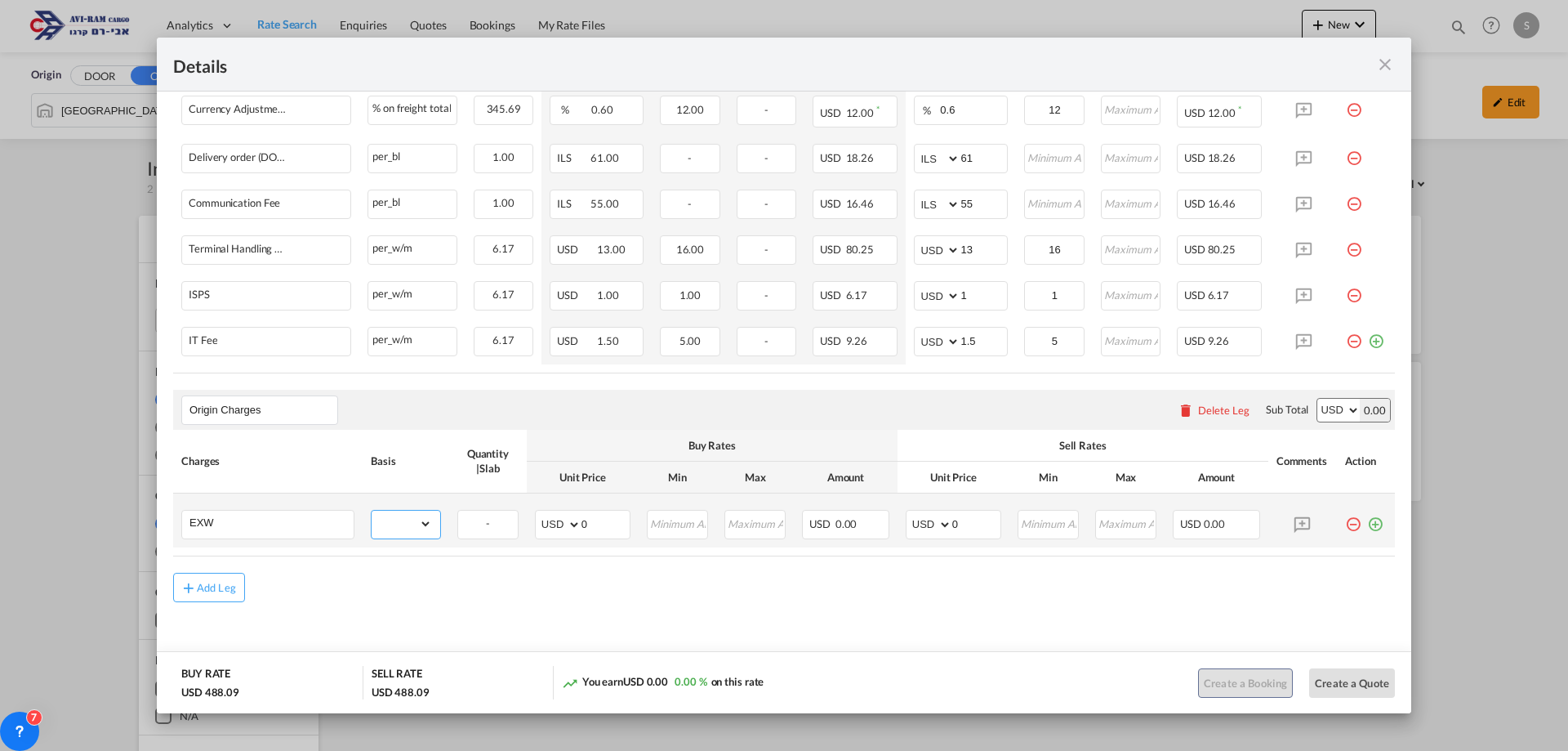
click at [419, 524] on select "gross_weight volumetric_weight per_shipment per_bl per_km per_hawb per_kg flat …" at bounding box center [402, 523] width 61 height 26
select select "per_shipment"
click at [372, 510] on select "gross_weight volumetric_weight per_shipment per_bl per_km per_hawb per_kg flat …" at bounding box center [402, 523] width 61 height 26
click at [911, 523] on select "AED AFN ALL AMD ANG AOA ARS AUD AWG AZN BAM BBD BDT BGN BHD BIF BMD BND BOB BRL…" at bounding box center [930, 524] width 42 height 22
select select "string:EUR"
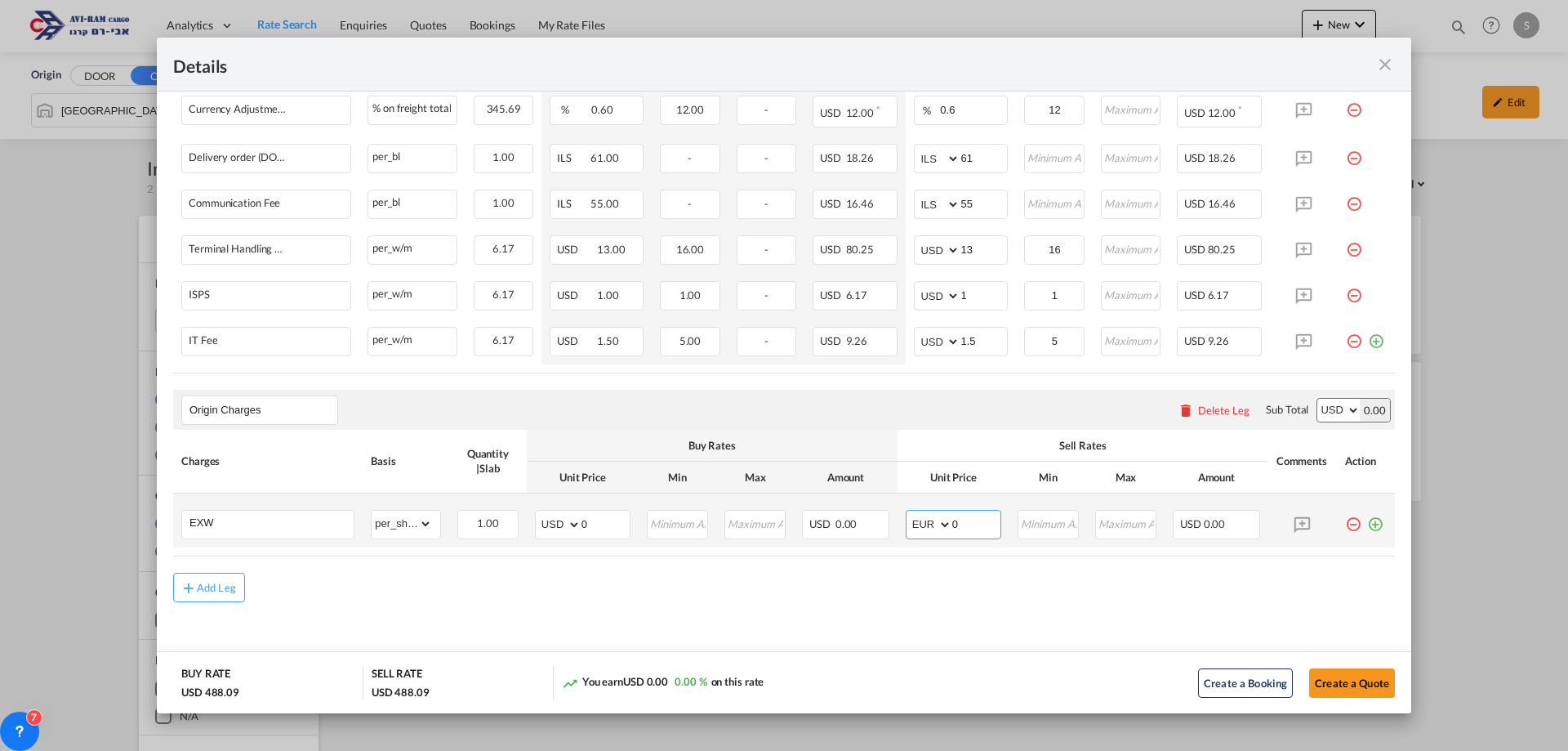
click at [909, 513] on select "AED AFN ALL AMD ANG AOA ARS AUD AWG AZN BAM BBD BDT BGN BHD BIF BMD BND BOB BRL…" at bounding box center [930, 524] width 42 height 22
drag, startPoint x: 946, startPoint y: 527, endPoint x: 873, endPoint y: 523, distance: 73.1
click at [873, 523] on tr "EXW Please Enter Already Exists gross_weight volumetric_weight per_shipment per…" at bounding box center [784, 520] width 1222 height 54
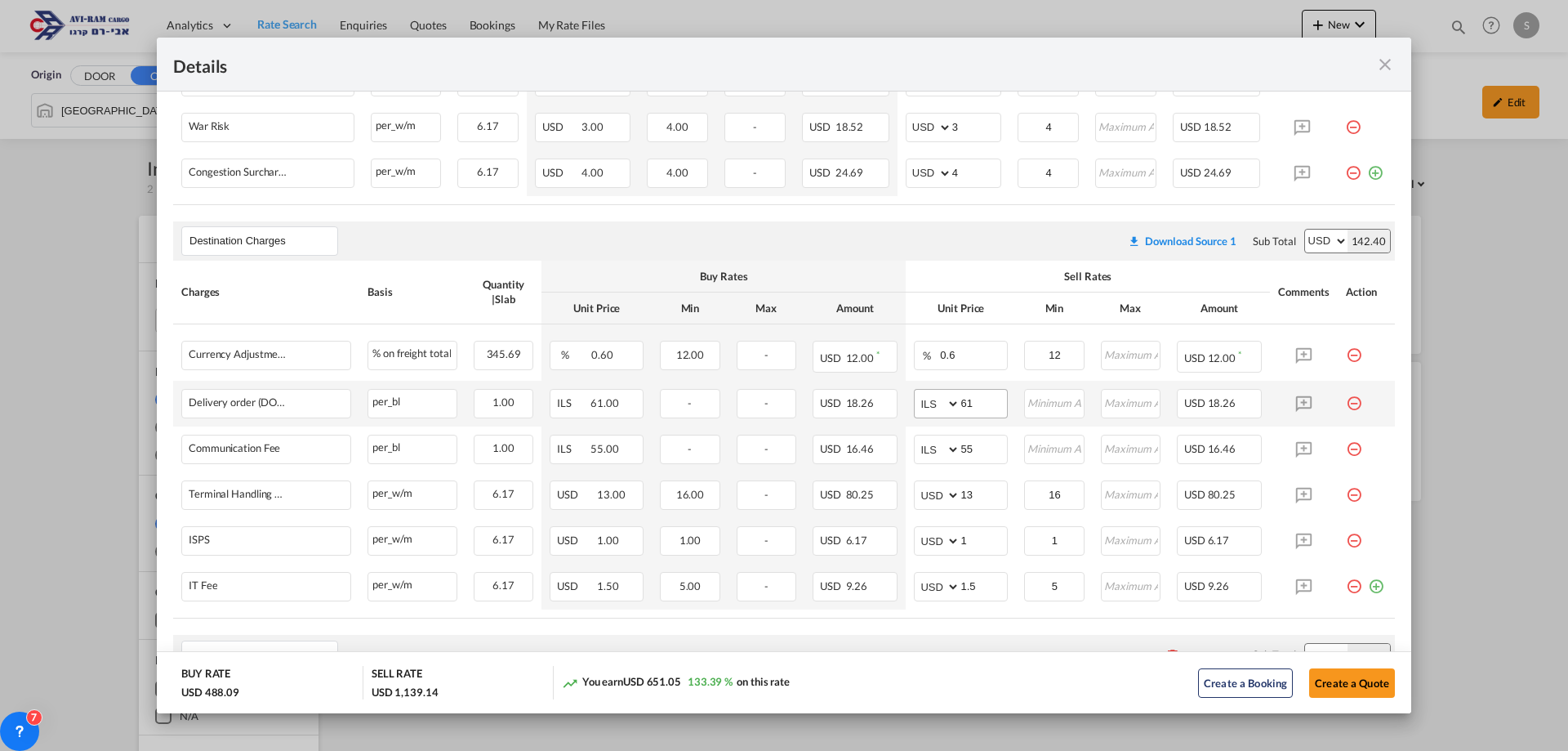
type input "556"
drag, startPoint x: 982, startPoint y: 405, endPoint x: 854, endPoint y: 427, distance: 129.9
click at [854, 425] on tr "Delivery order (DO Fee) Please Enter Already Exists per_bl per_bl can not appli…" at bounding box center [784, 403] width 1222 height 46
type input "116"
type input "66"
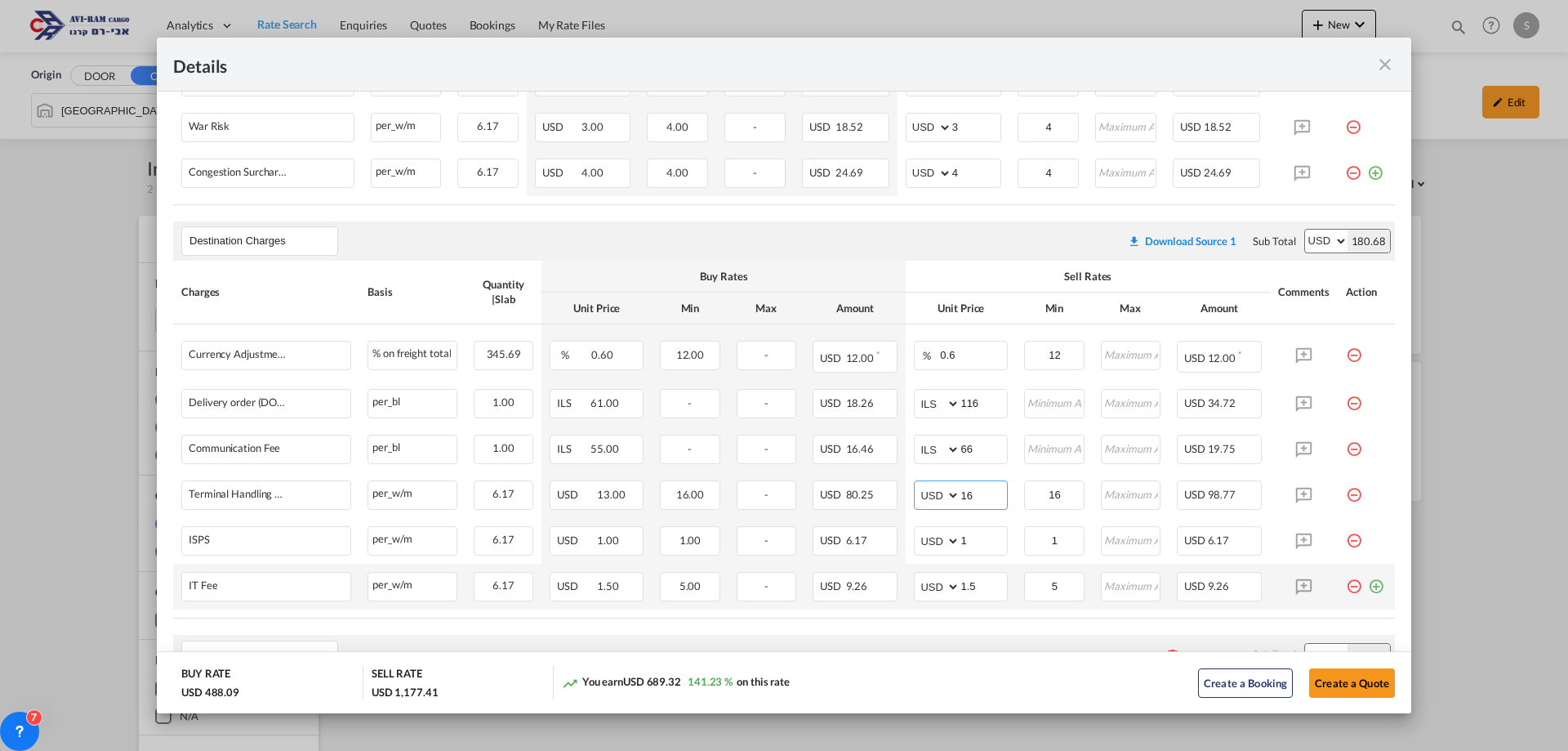
type input "16"
click at [1368, 584] on md-icon "icon-plus-circle-outline green-400-fg" at bounding box center [1376, 580] width 16 height 16
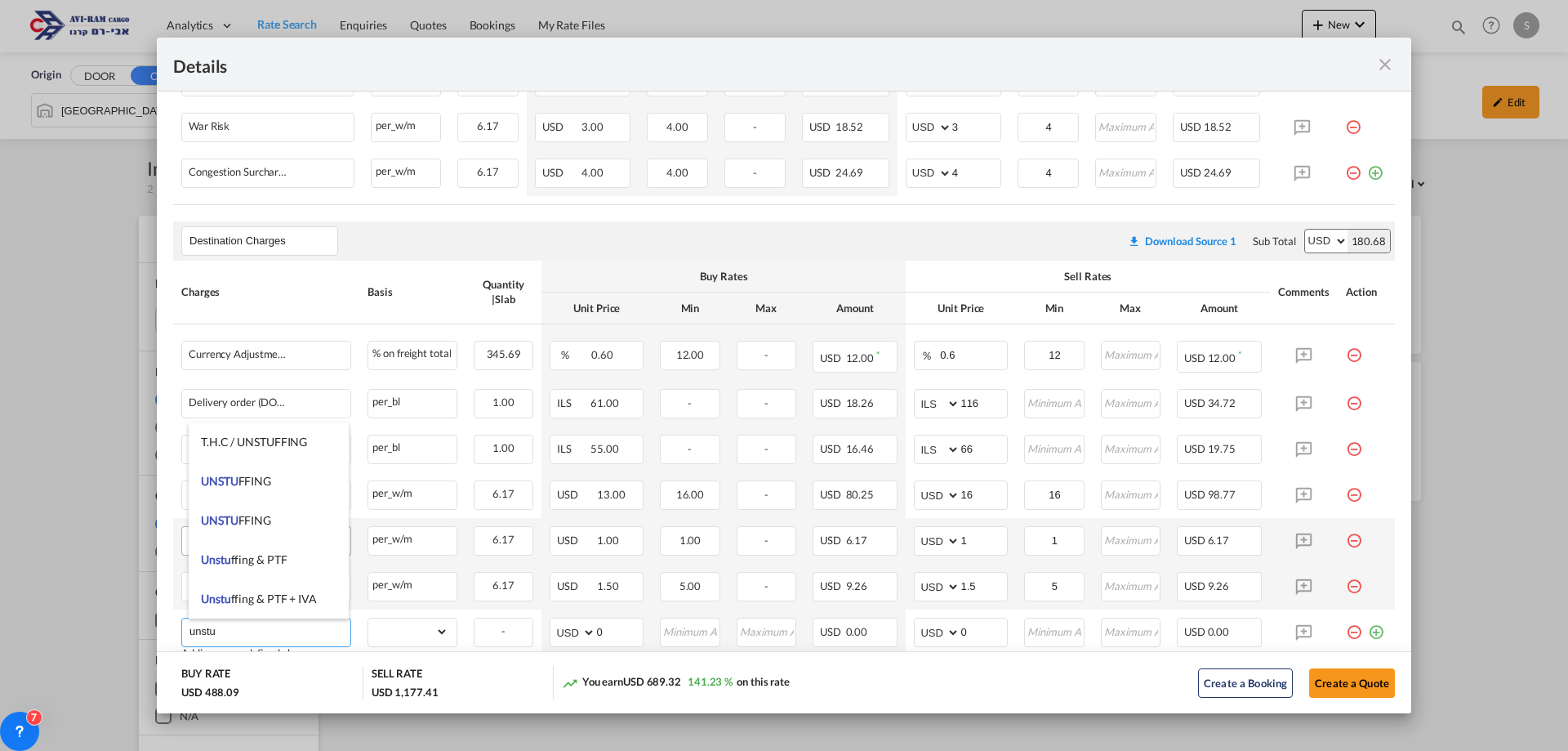
click at [261, 483] on span "UNSTU FFING" at bounding box center [235, 481] width 70 height 14
type input "UNSTUFFING"
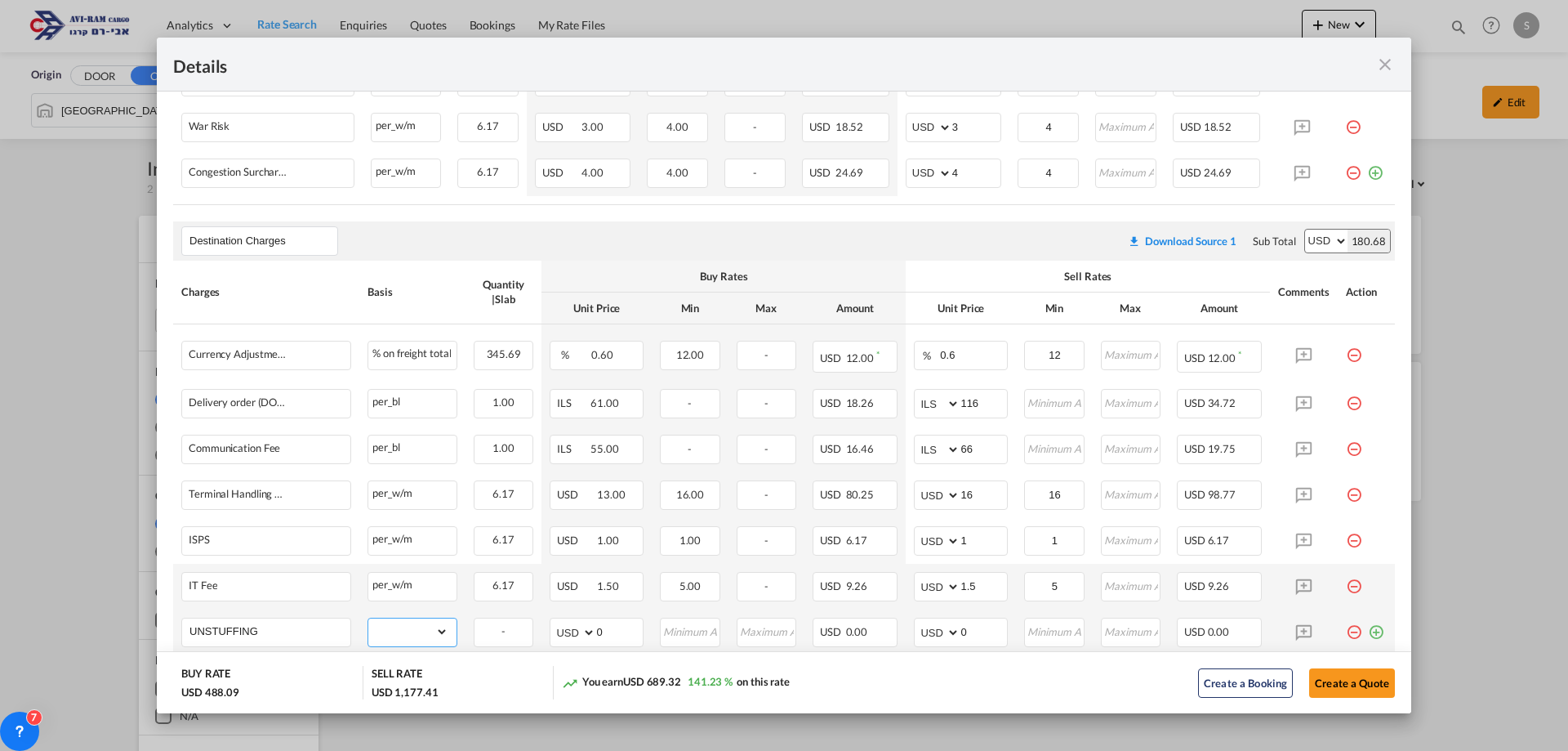
drag, startPoint x: 378, startPoint y: 633, endPoint x: 376, endPoint y: 623, distance: 10.2
click at [376, 627] on select "gross_weight volumetric_weight per_shipment per_bl per_km per_hawb per_kg flat …" at bounding box center [408, 632] width 80 height 26
select select "per_ton"
click at [368, 619] on select "gross_weight volumetric_weight per_shipment per_bl per_km per_hawb per_kg flat …" at bounding box center [408, 632] width 80 height 26
drag, startPoint x: 934, startPoint y: 630, endPoint x: 867, endPoint y: 638, distance: 67.5
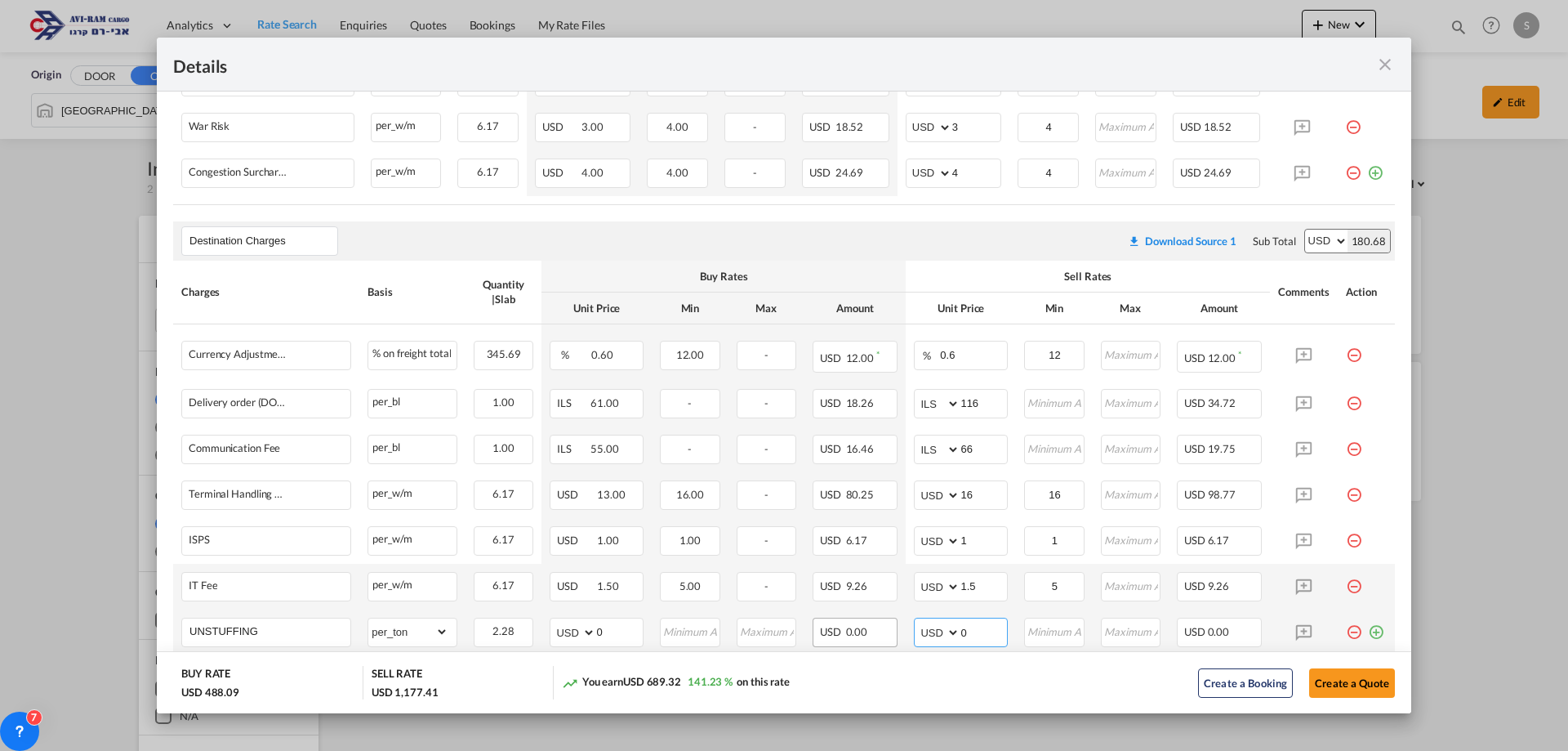
click at [872, 629] on tr "UNSTUFFING Please Enter Already Exists gross_weight volumetric_weight per_shipm…" at bounding box center [784, 632] width 1222 height 46
type input "11.6"
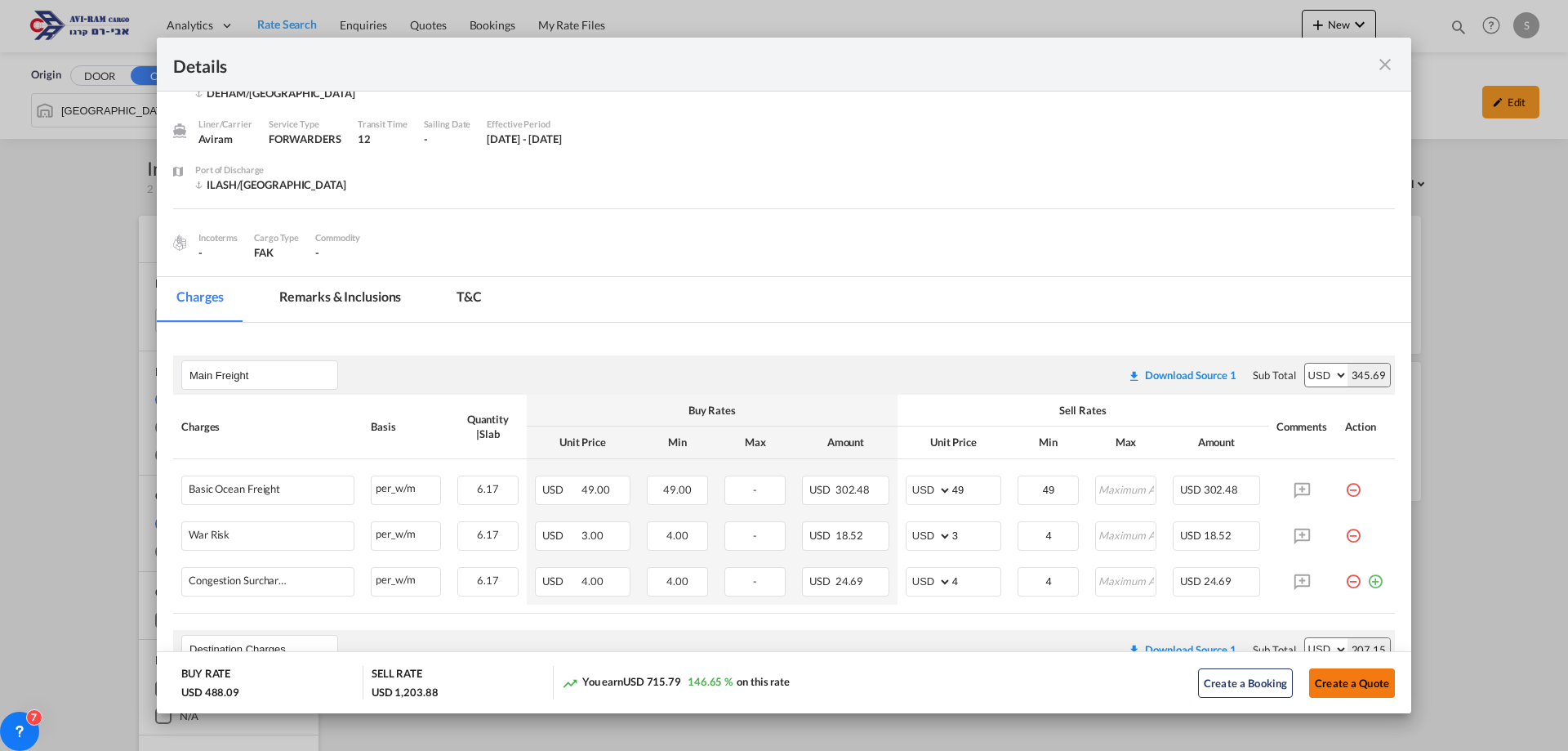
type input "12"
click at [1334, 675] on button "Create a Quote" at bounding box center [1352, 684] width 86 height 29
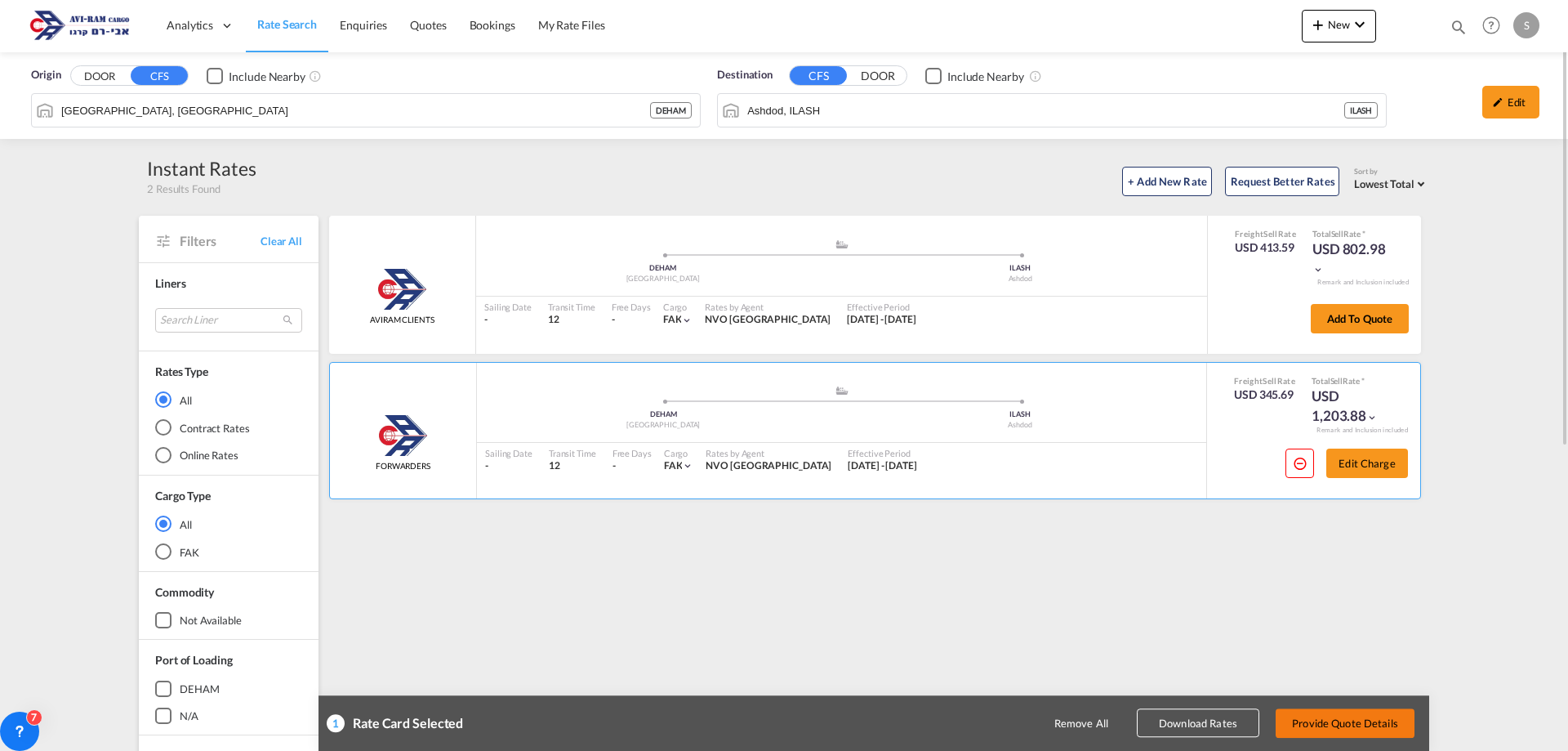
click at [1362, 726] on button "Provide Quote Details" at bounding box center [1345, 723] width 139 height 29
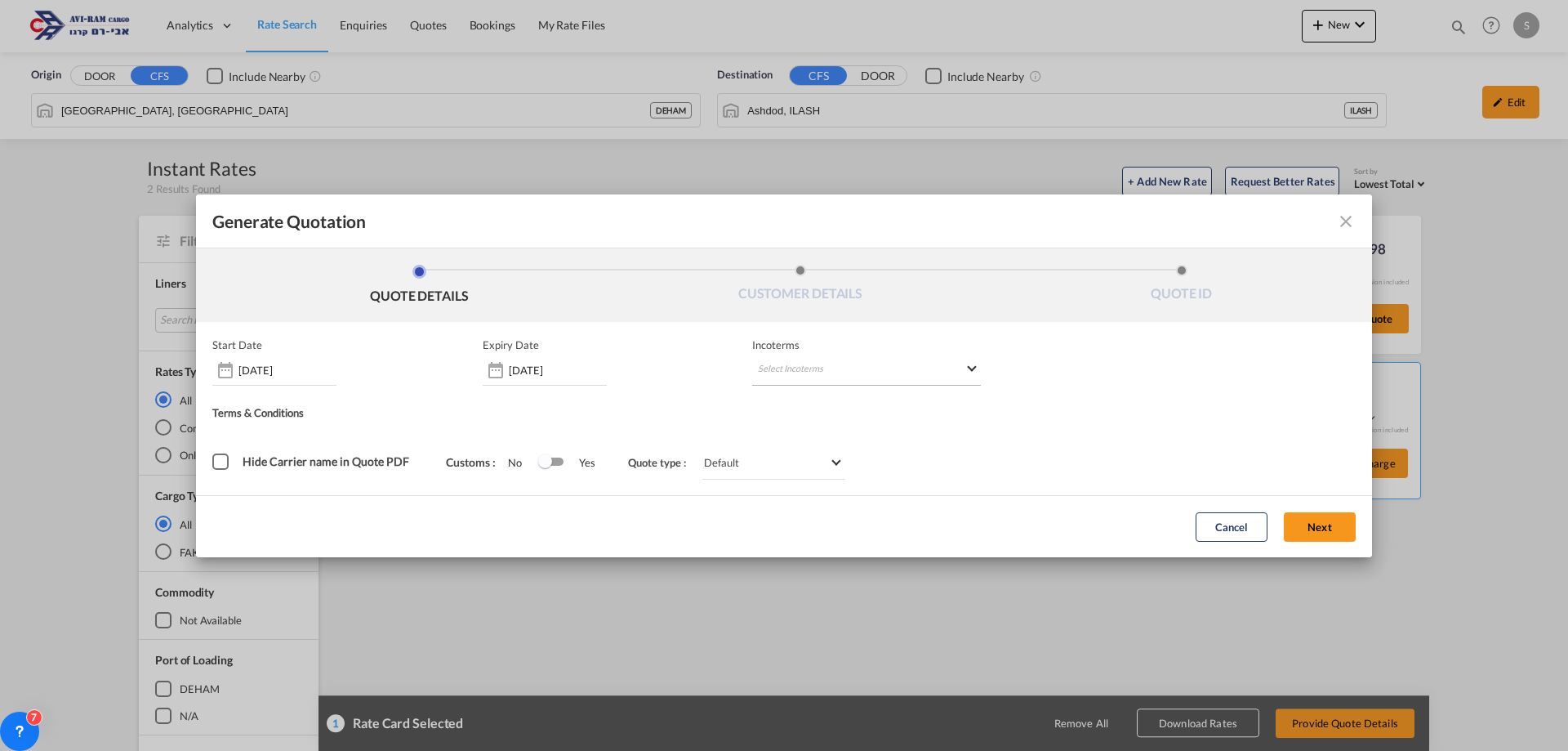
click at [833, 373] on md-select "Select Incoterms CPT - export Carrier Paid to FCA - import Free Carrier FOB - i…" at bounding box center [867, 371] width 228 height 29
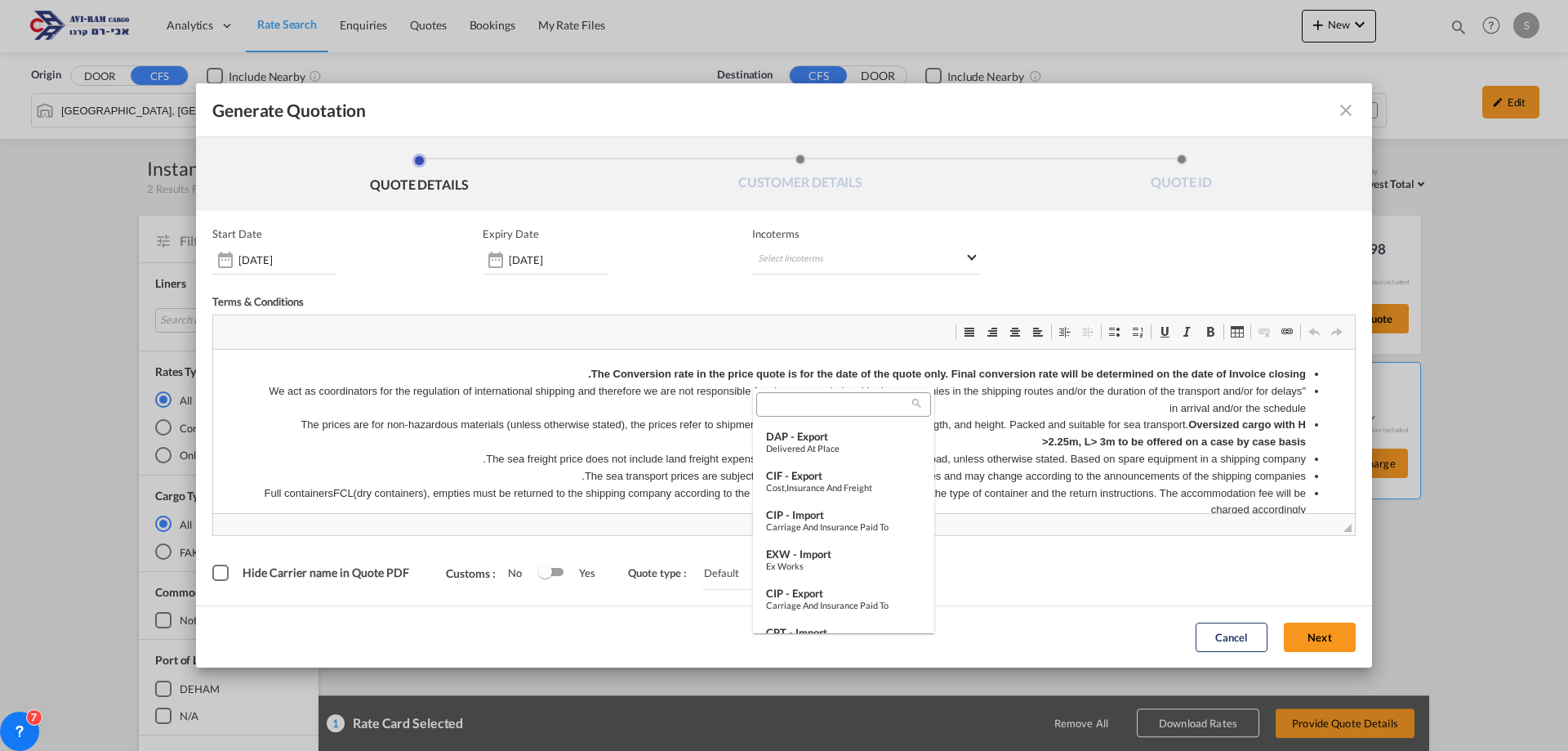
scroll to position [260, 0]
click at [817, 530] on div "EXW - import" at bounding box center [843, 526] width 155 height 13
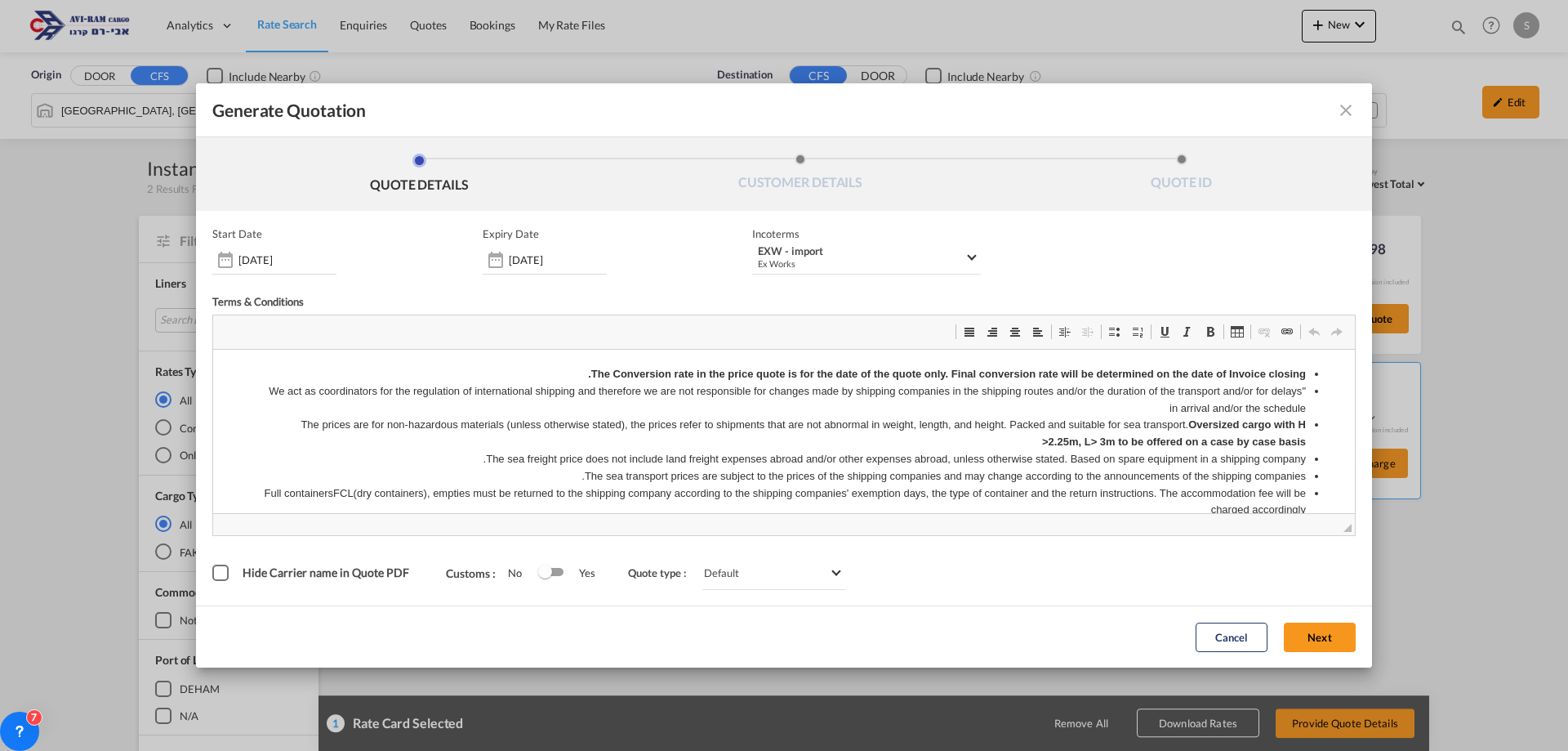
click at [1300, 643] on button "Next" at bounding box center [1320, 638] width 72 height 29
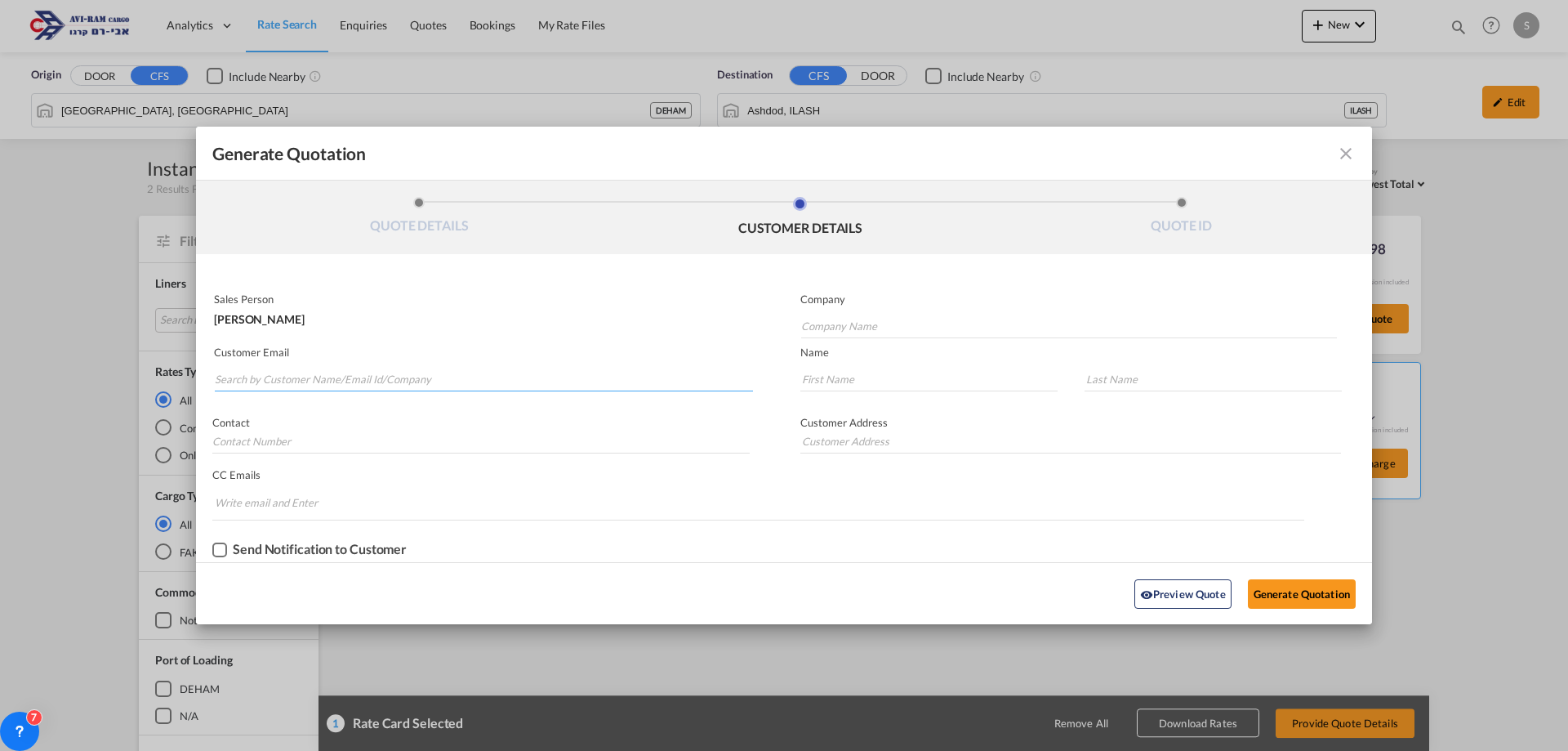
click at [387, 366] on md-autocomplete-wrap "Generate QuotationQUOTE ..." at bounding box center [483, 376] width 539 height 33
click at [372, 382] on input "Search by Customer Name/Email Id/Company" at bounding box center [483, 379] width 538 height 24
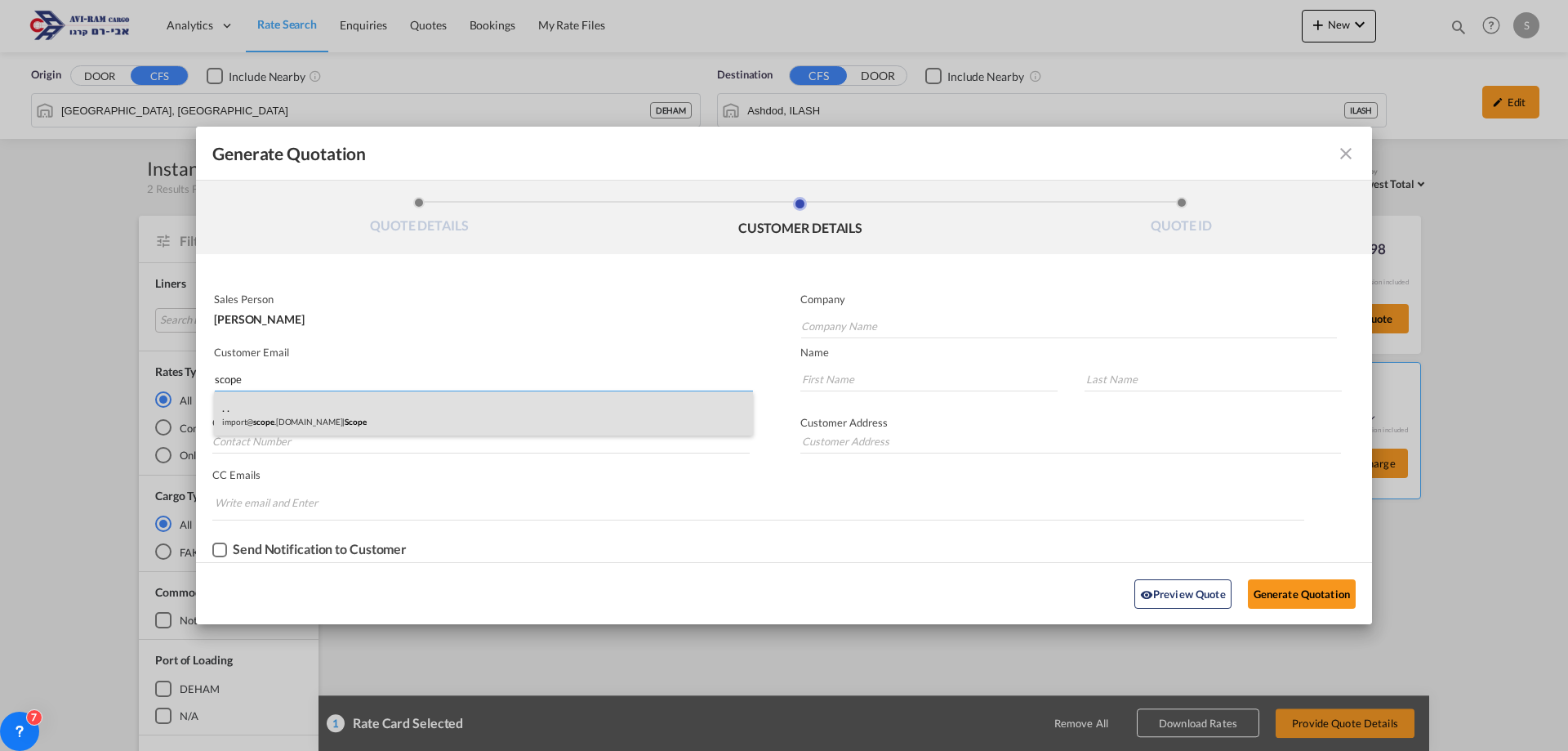
type input "scope"
click at [352, 417] on div ". . import@ scope .co.il | Scope" at bounding box center [483, 413] width 539 height 44
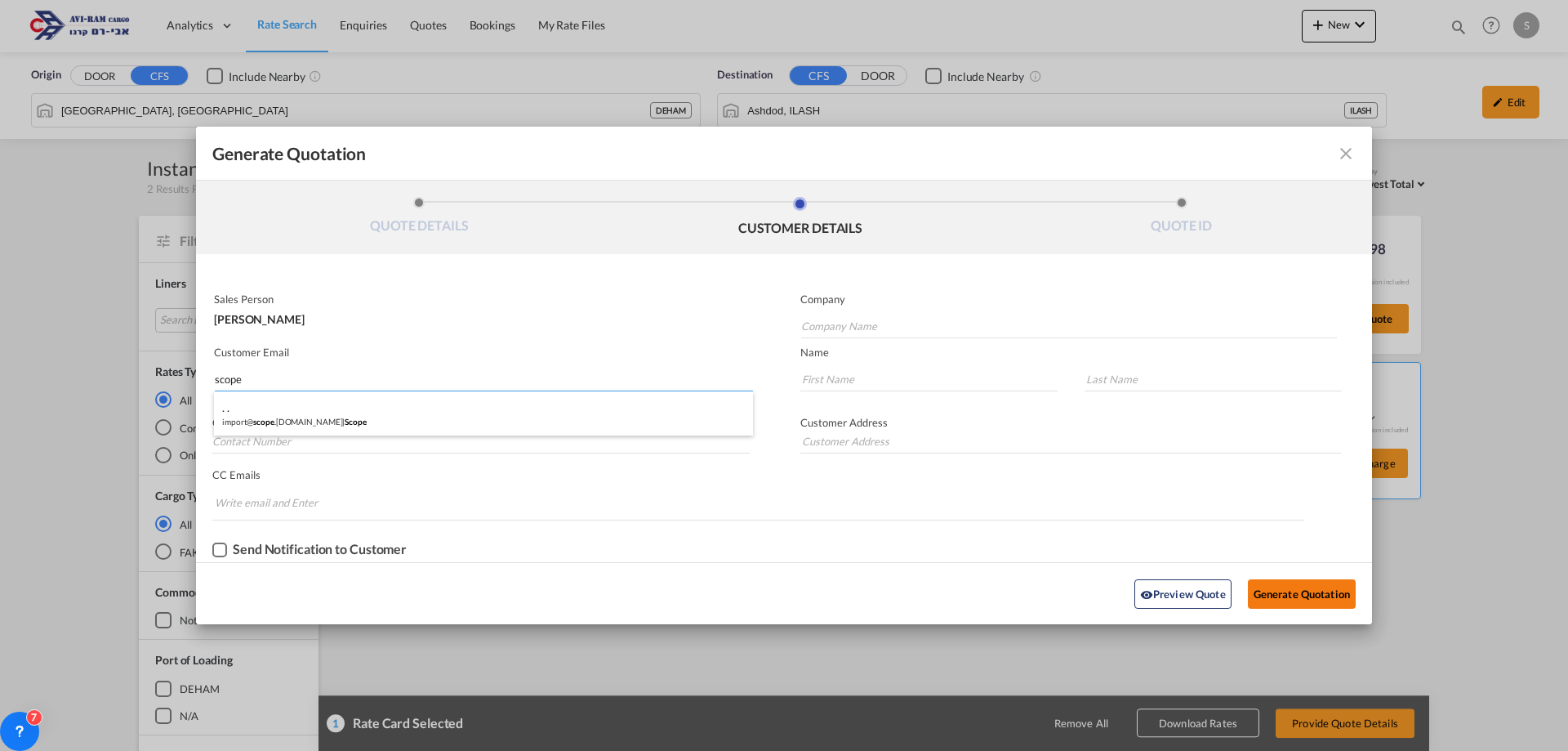
type input "Scope"
type input "import@scope.co.il"
type input "."
click at [1294, 596] on button "Generate Quotation" at bounding box center [1302, 594] width 108 height 29
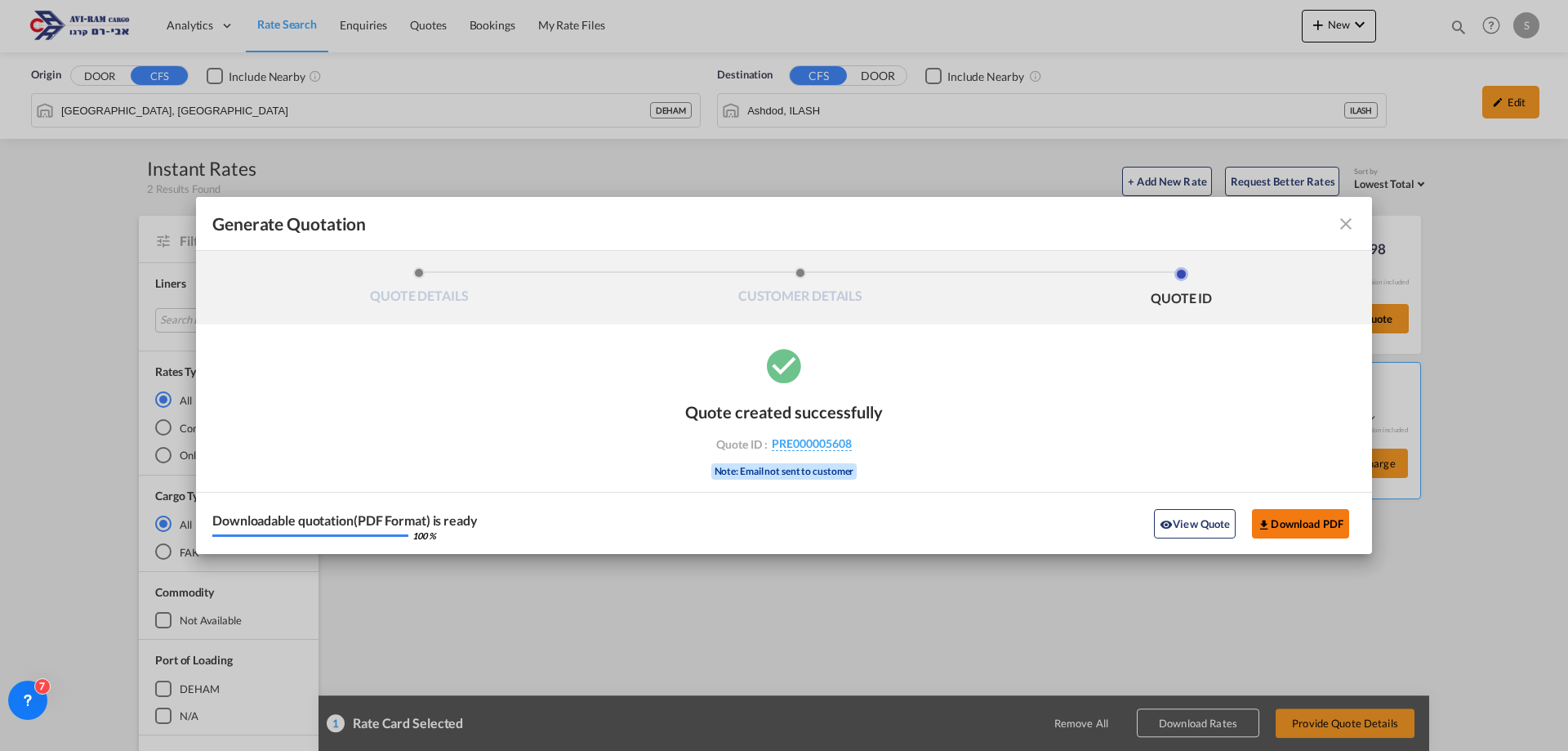
click at [1317, 521] on button "Download PDF" at bounding box center [1301, 523] width 97 height 29
